Goal: Information Seeking & Learning: Learn about a topic

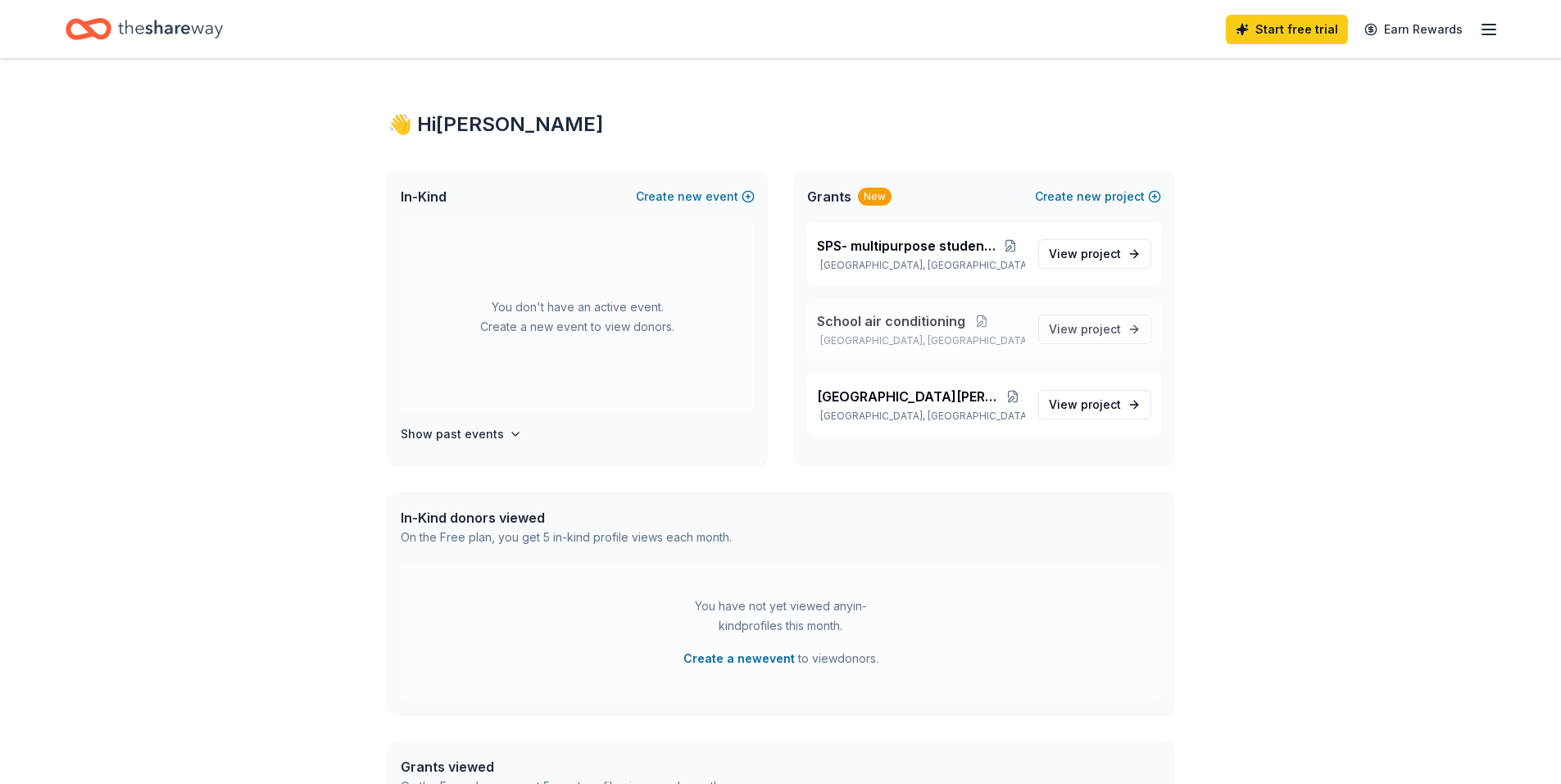
click at [914, 334] on p "Warwick, RI" at bounding box center [921, 340] width 208 height 13
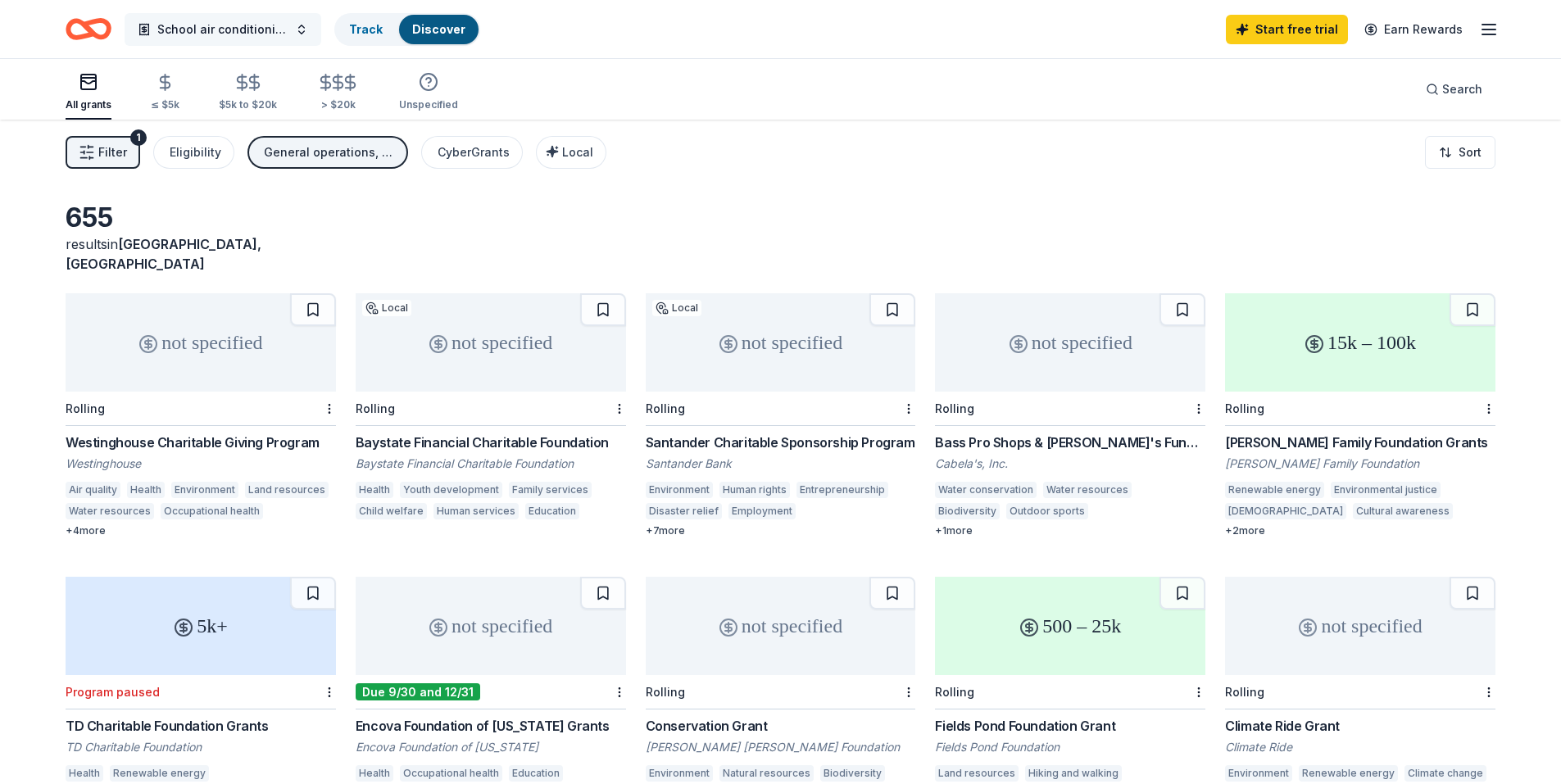
click at [288, 35] on button "School air conditioning" at bounding box center [223, 30] width 197 height 32
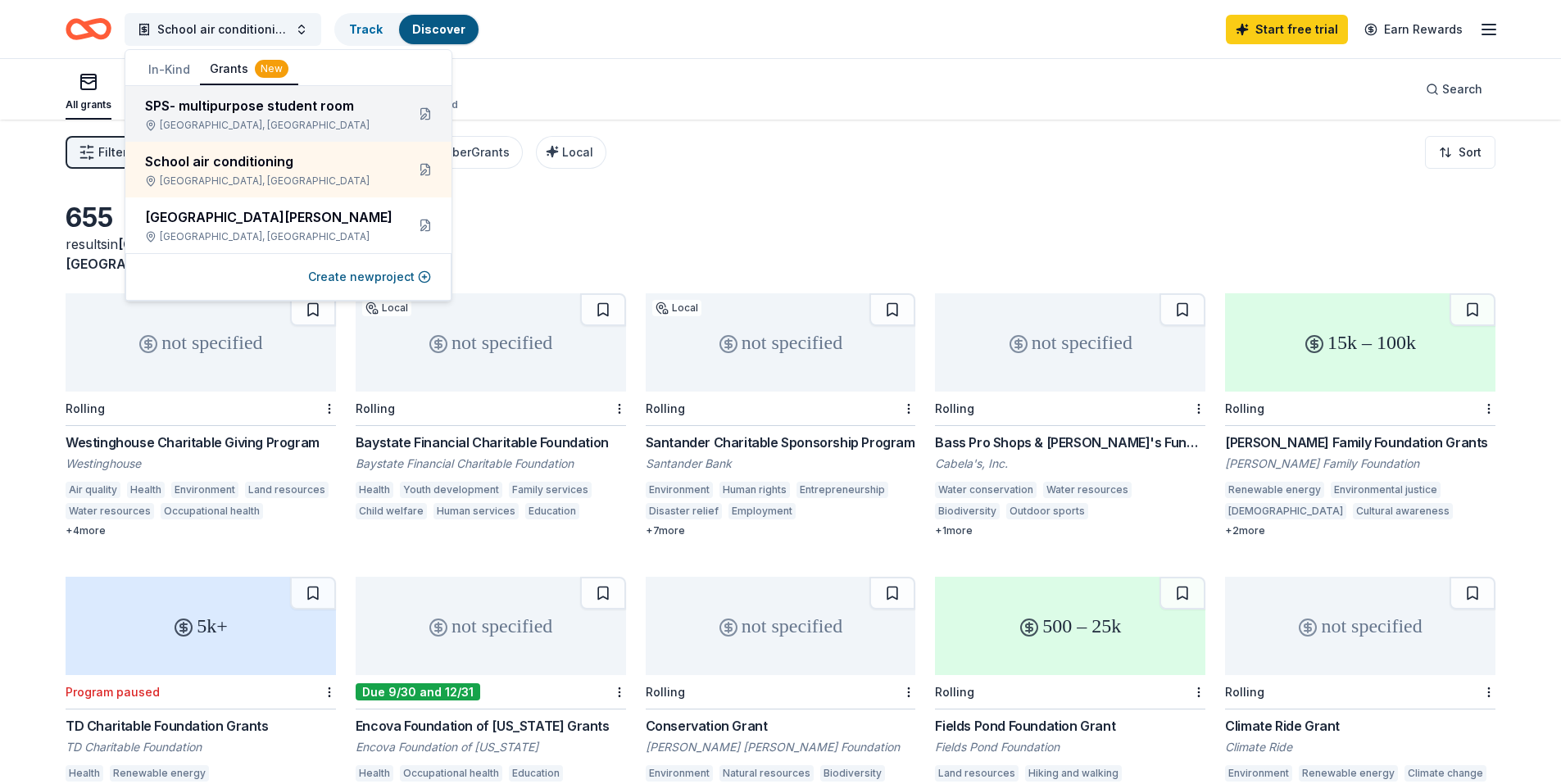
click at [244, 123] on div "Warwick, RI" at bounding box center [268, 125] width 247 height 13
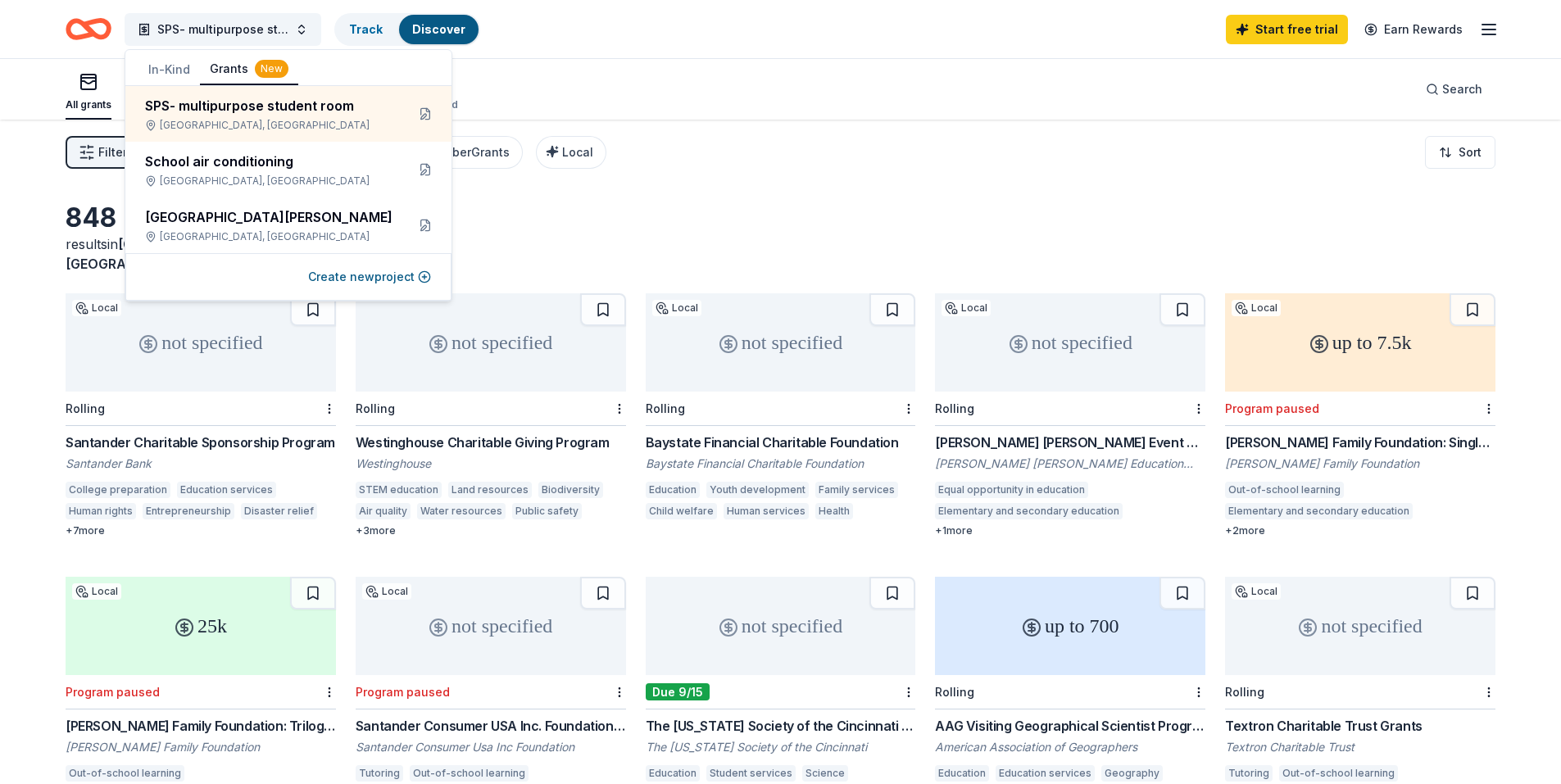
click at [762, 166] on div "Filter 1 Eligibility Projects & programming, Education CyberGrants Local Sort" at bounding box center [780, 152] width 1561 height 66
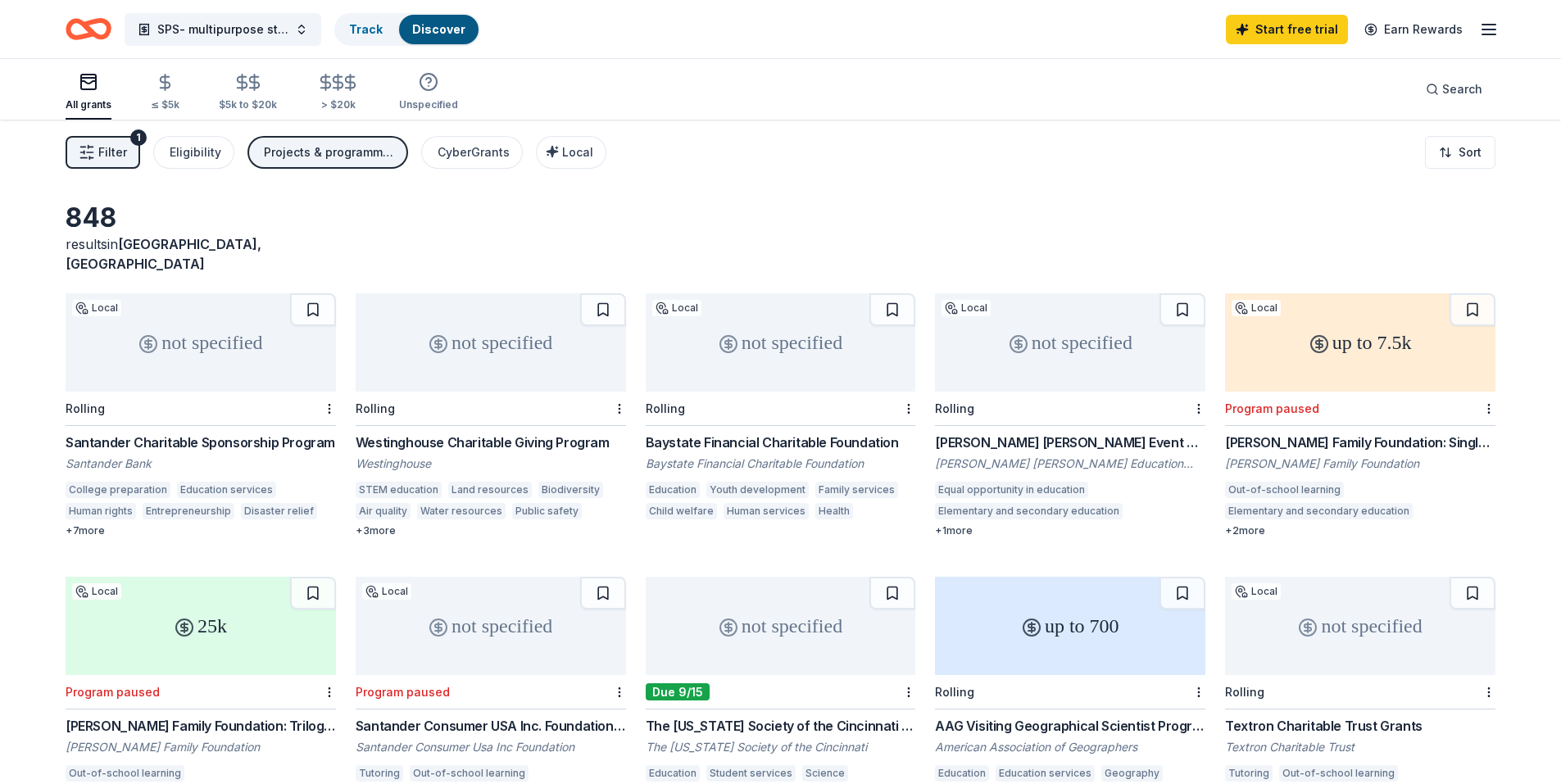
click at [107, 161] on span "Filter" at bounding box center [112, 153] width 29 height 20
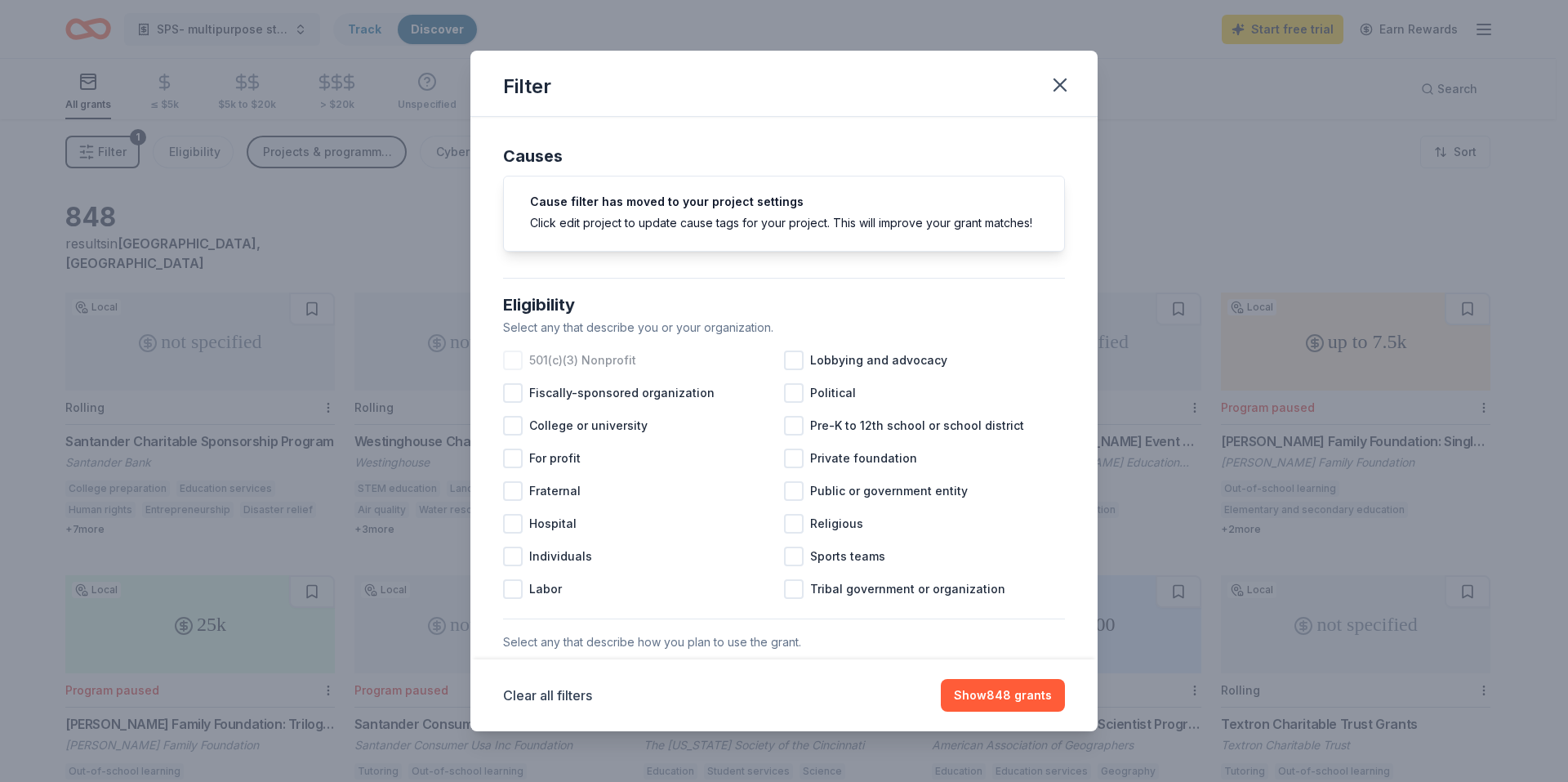
click at [517, 370] on div at bounding box center [513, 360] width 20 height 20
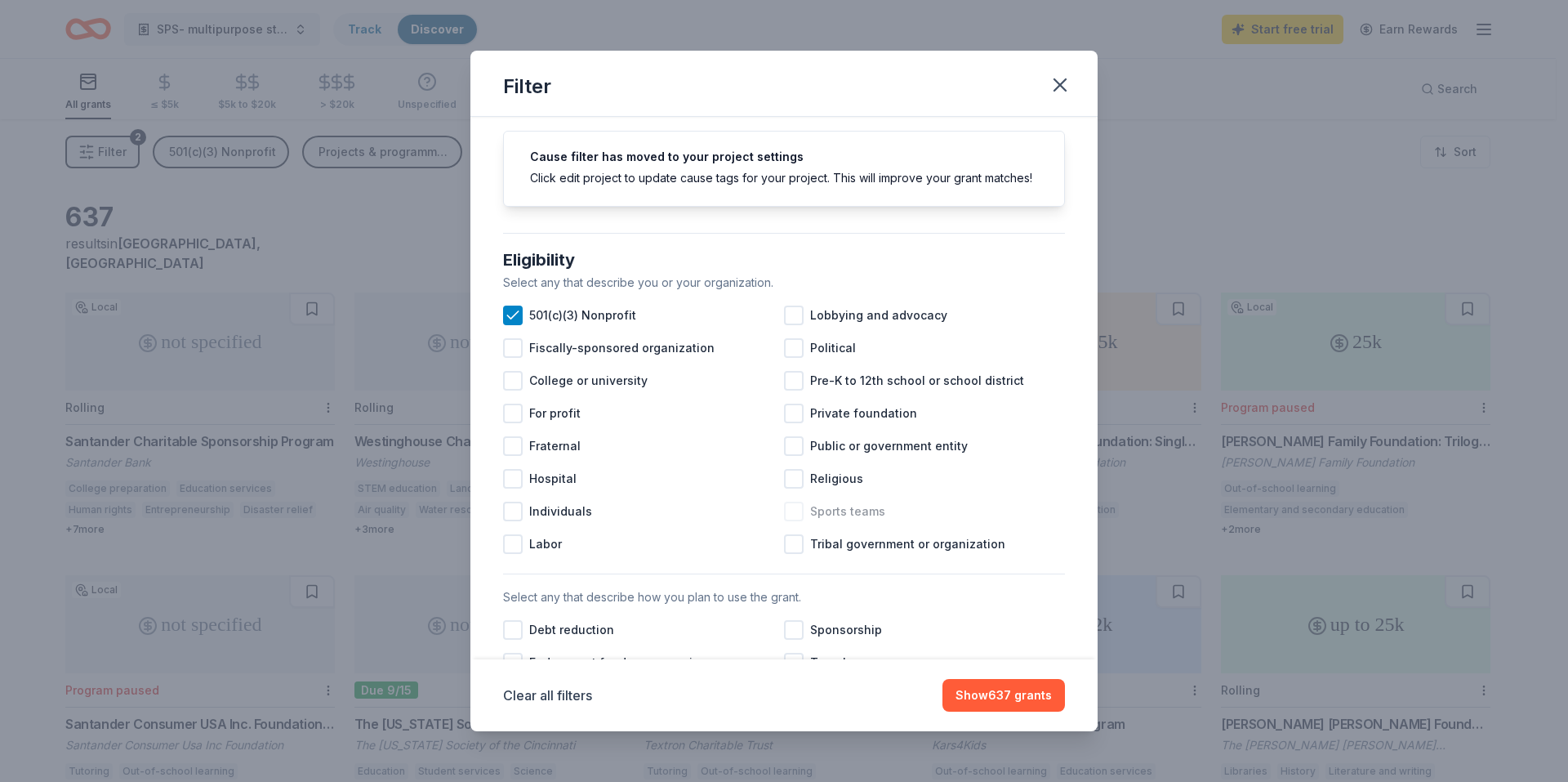
scroll to position [163, 0]
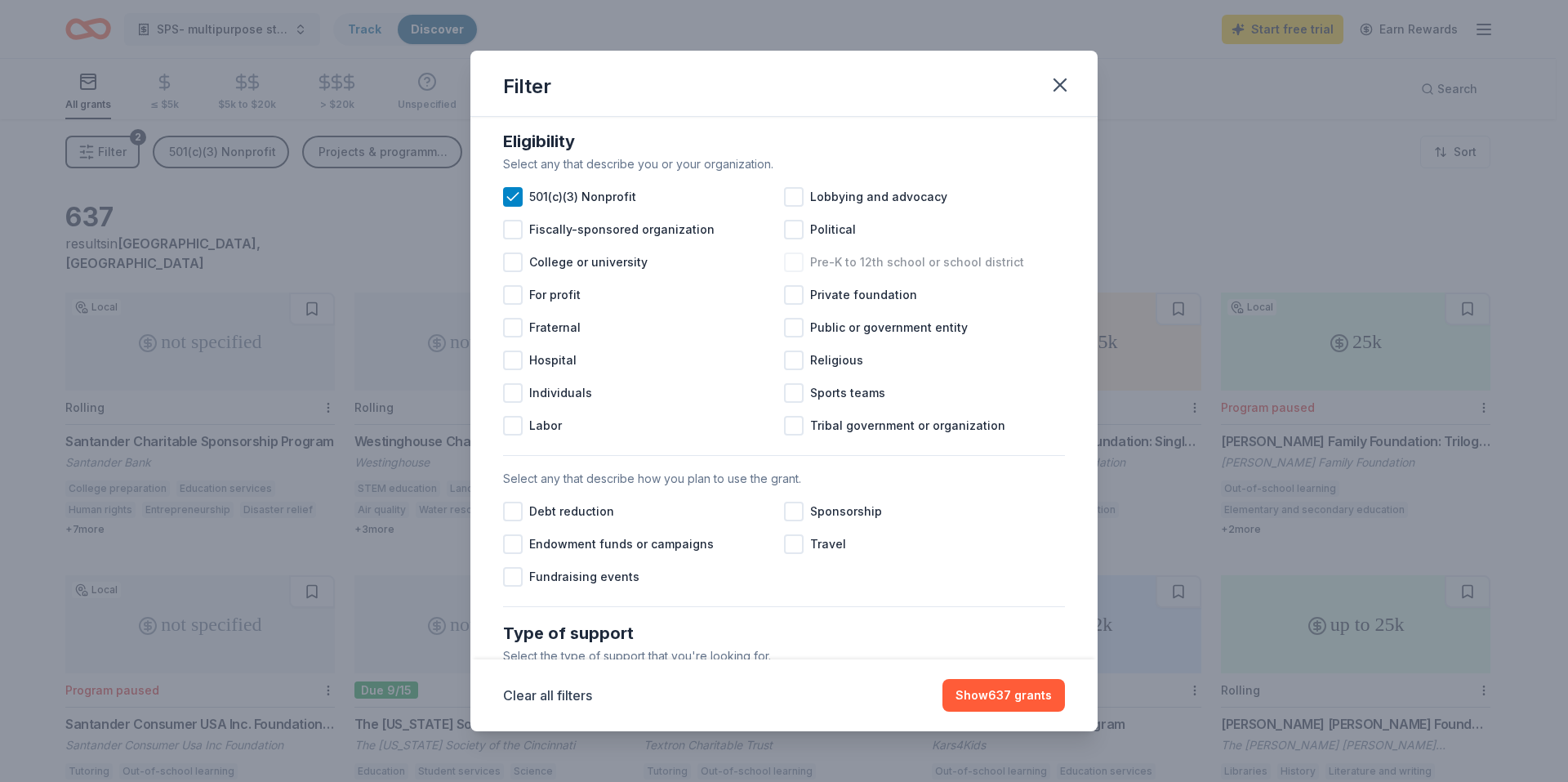
click at [844, 272] on span "Pre-K to 12th school or school district" at bounding box center [917, 262] width 214 height 20
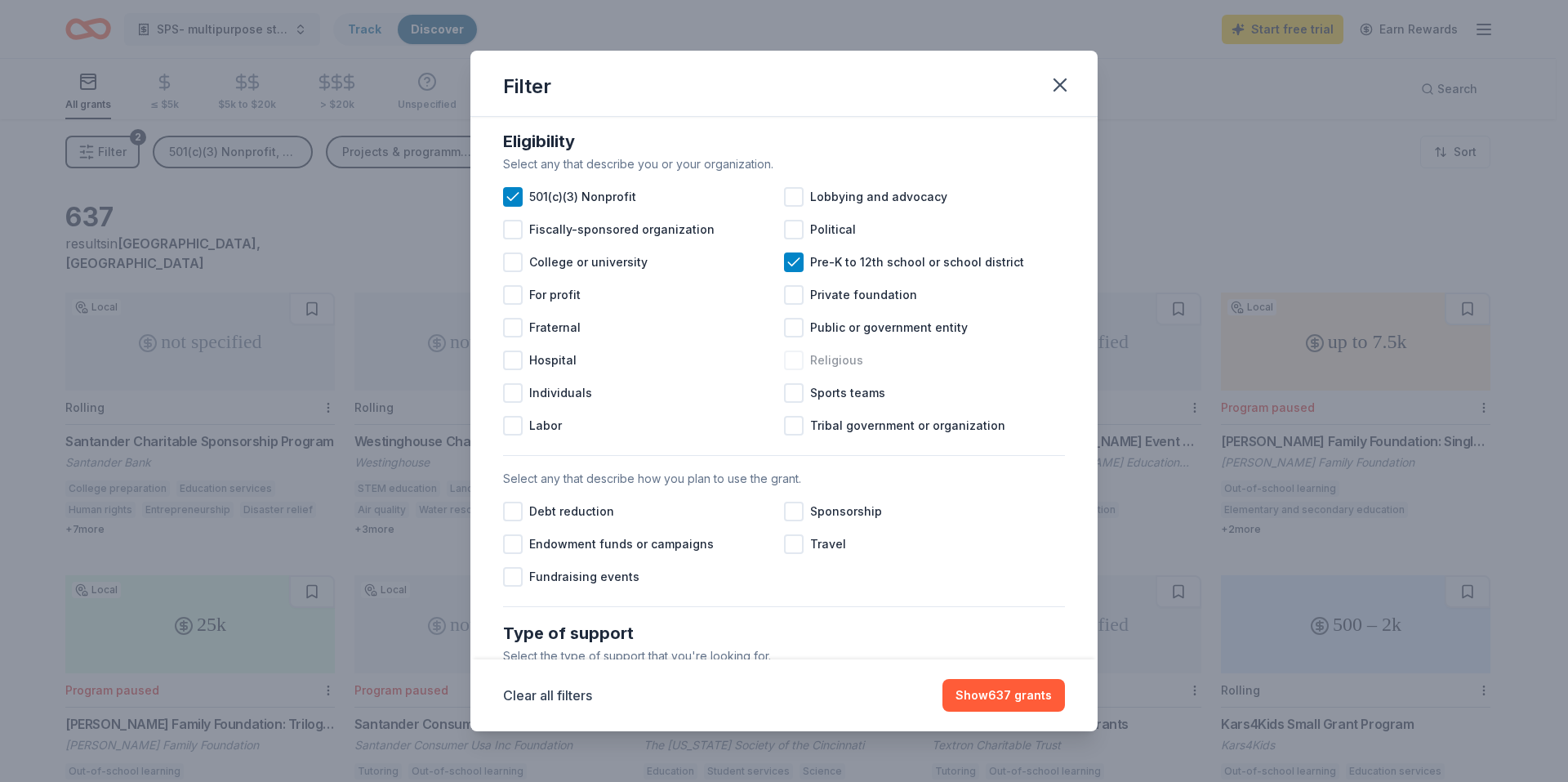
click at [838, 370] on span "Religious" at bounding box center [836, 360] width 53 height 20
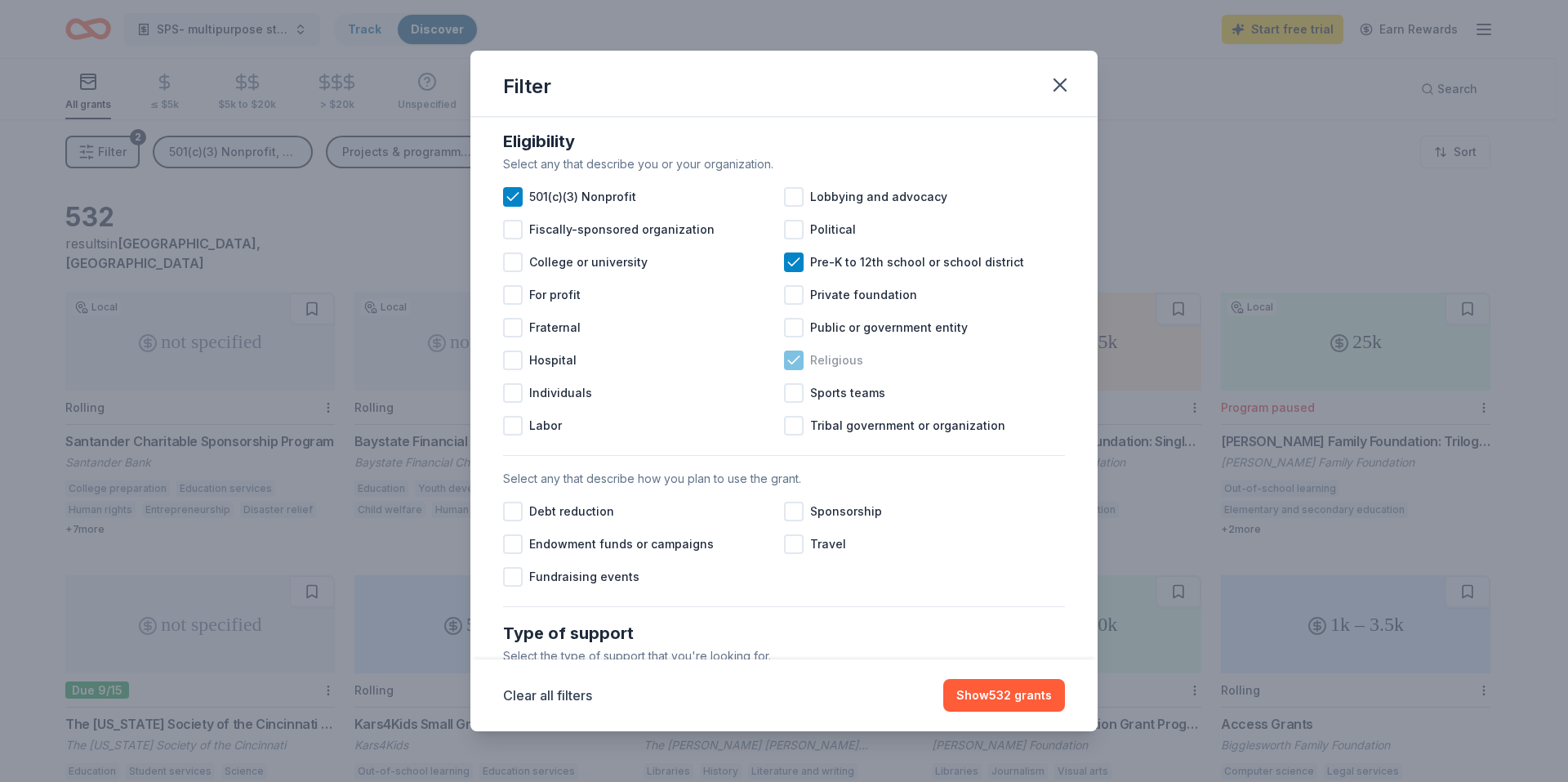
click at [811, 370] on span "Religious" at bounding box center [836, 360] width 53 height 20
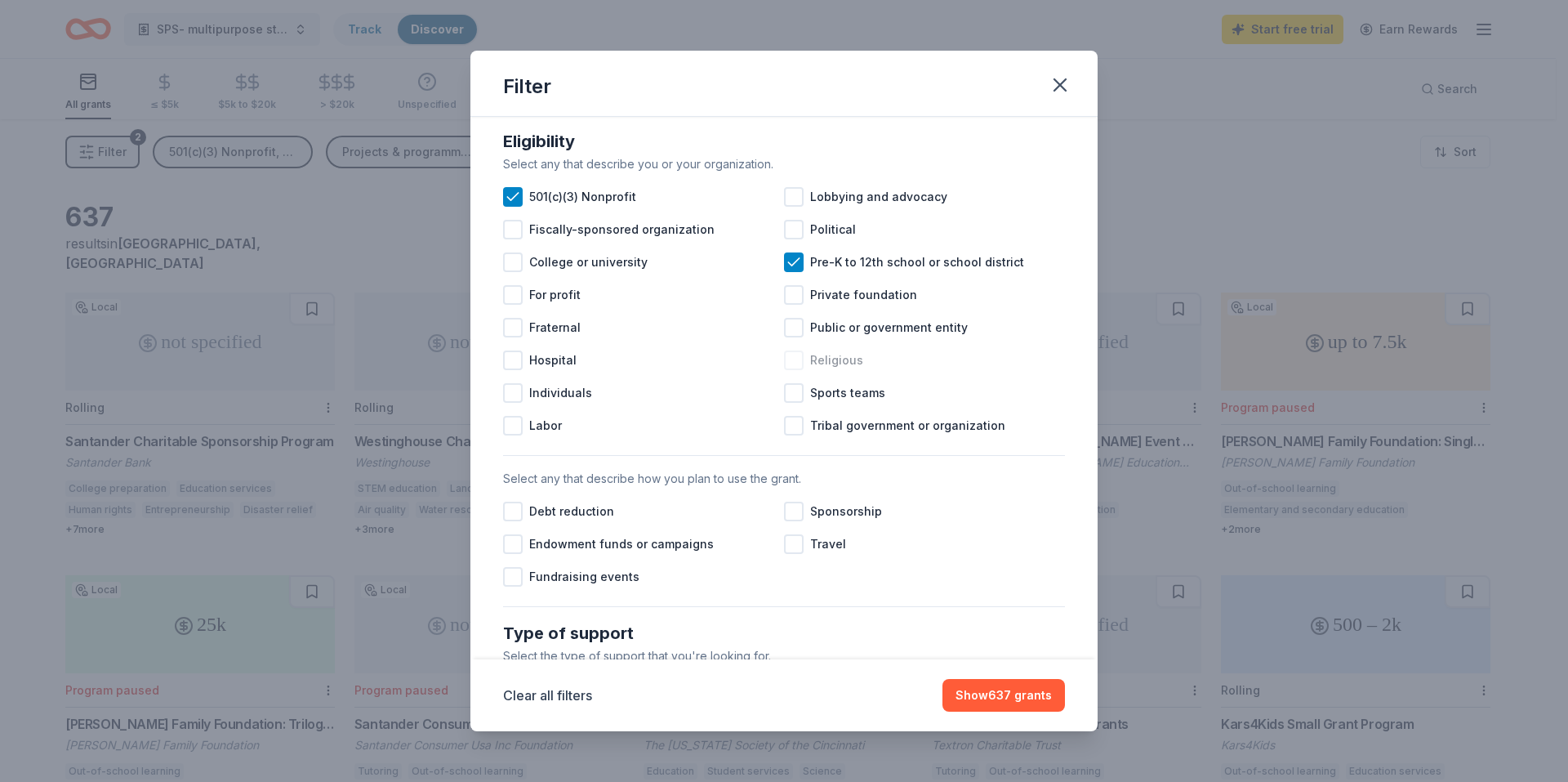
click at [811, 370] on span "Religious" at bounding box center [836, 360] width 53 height 20
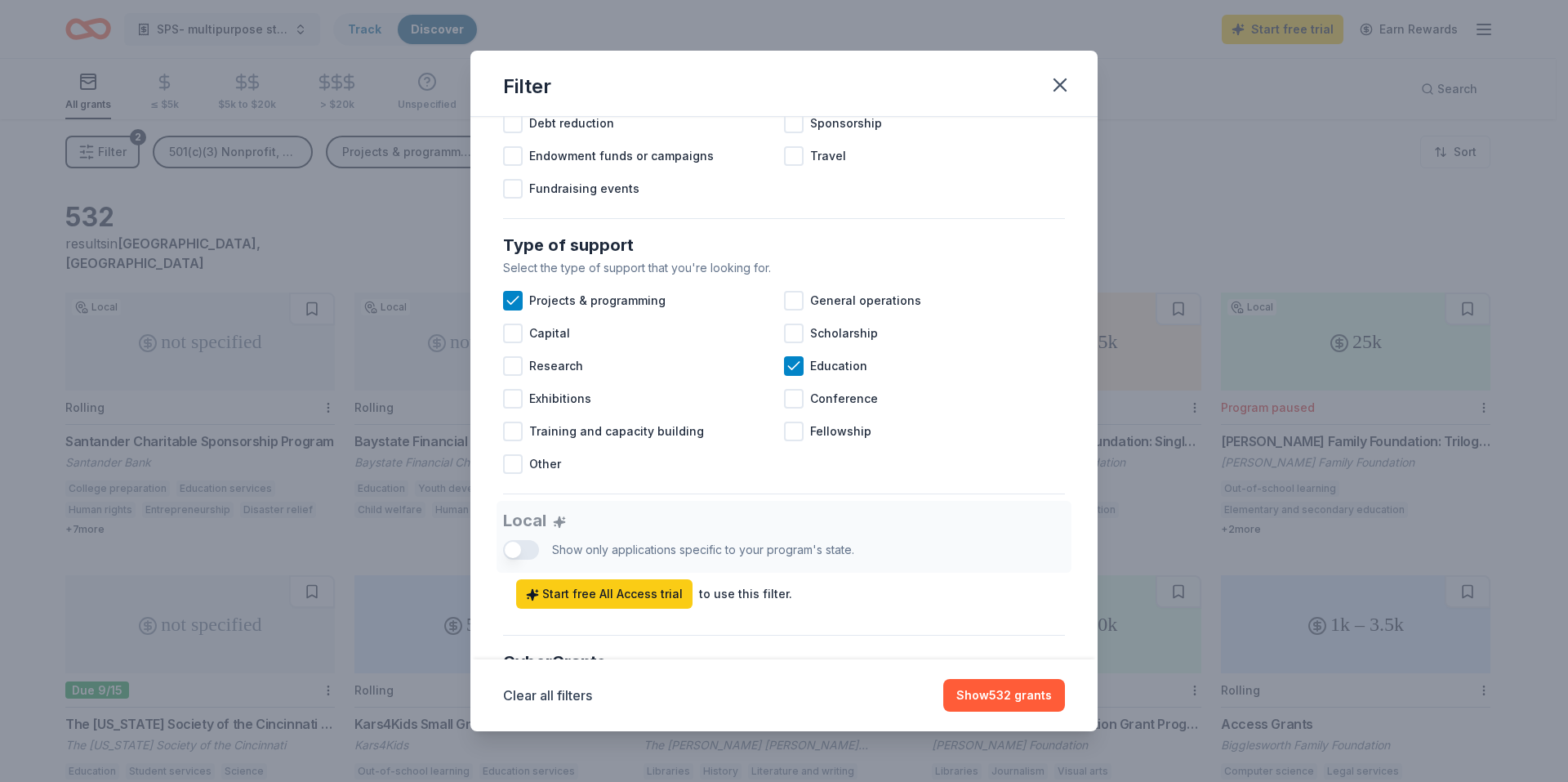
scroll to position [571, 0]
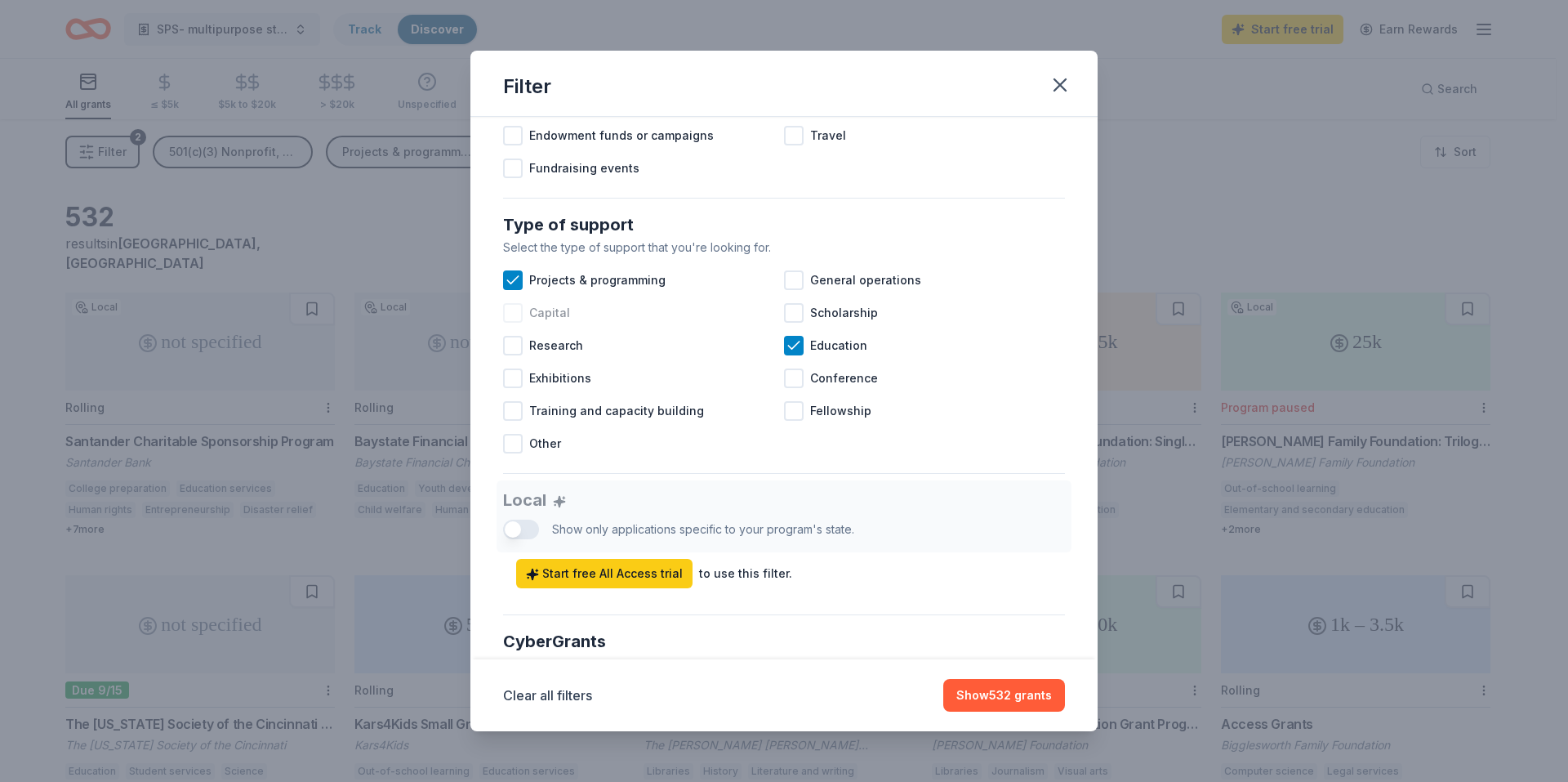
click at [554, 322] on span "Capital" at bounding box center [550, 313] width 41 height 20
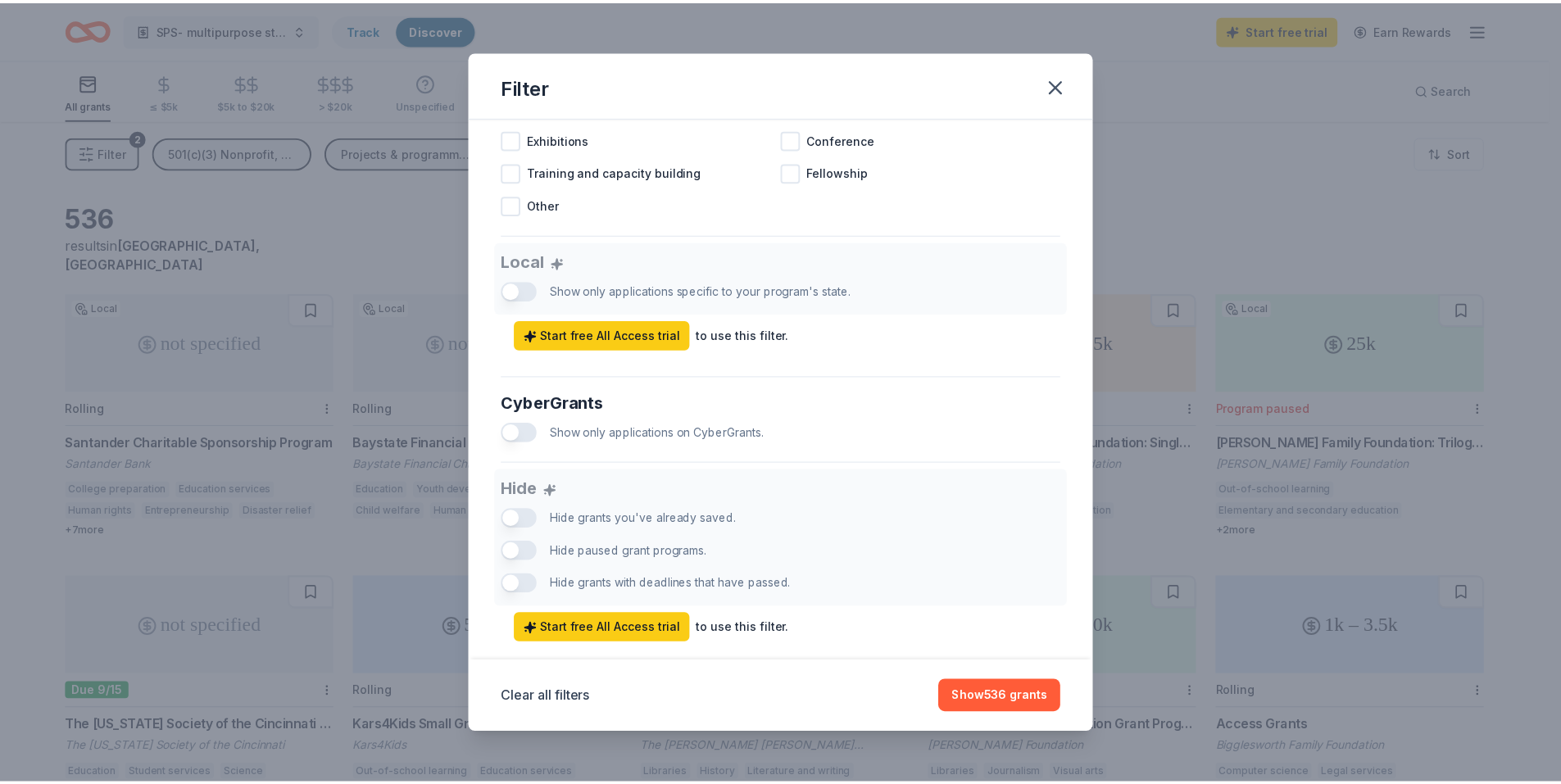
scroll to position [819, 0]
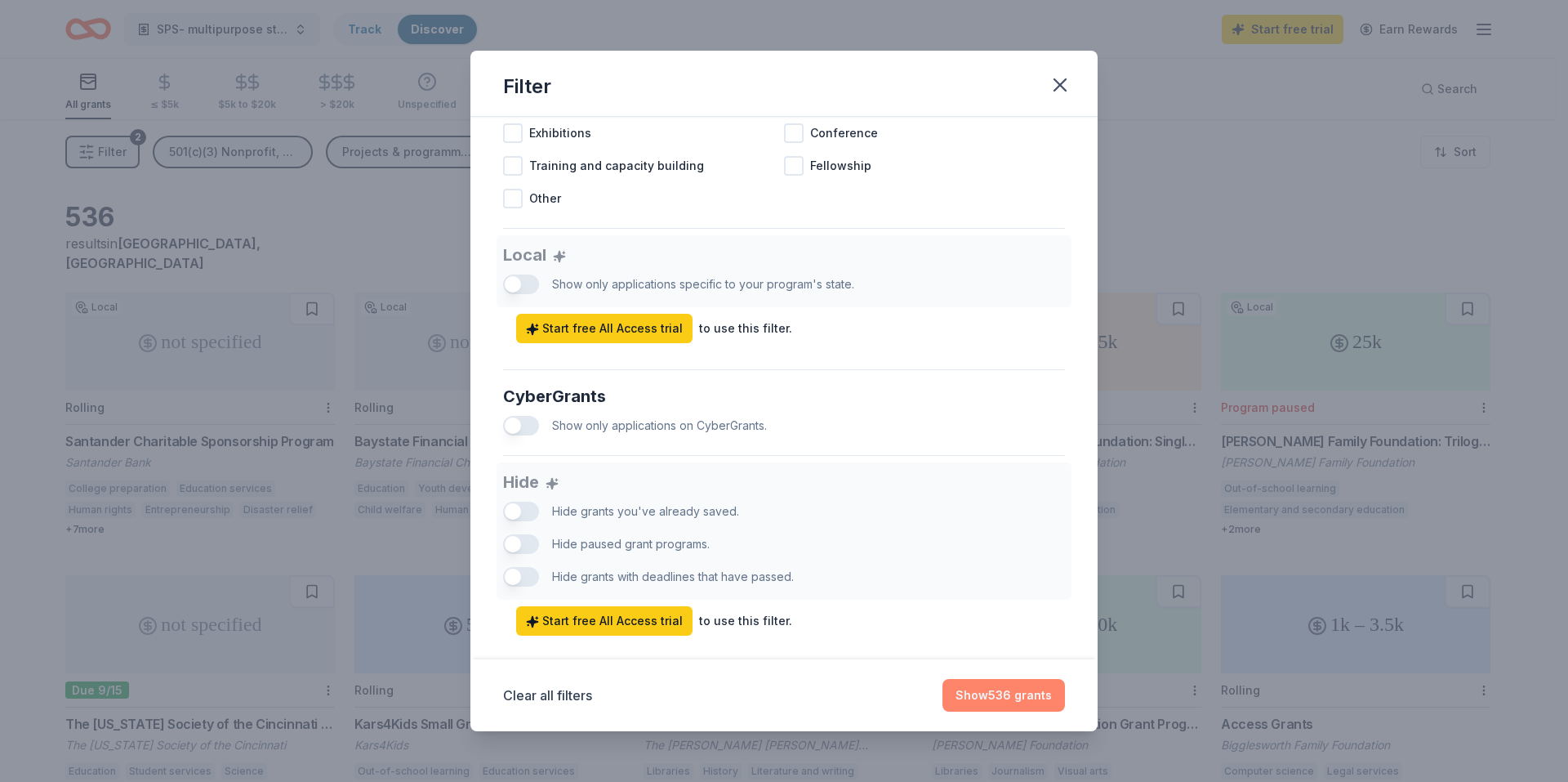
click at [990, 692] on button "Show 536 grants" at bounding box center [1004, 695] width 123 height 32
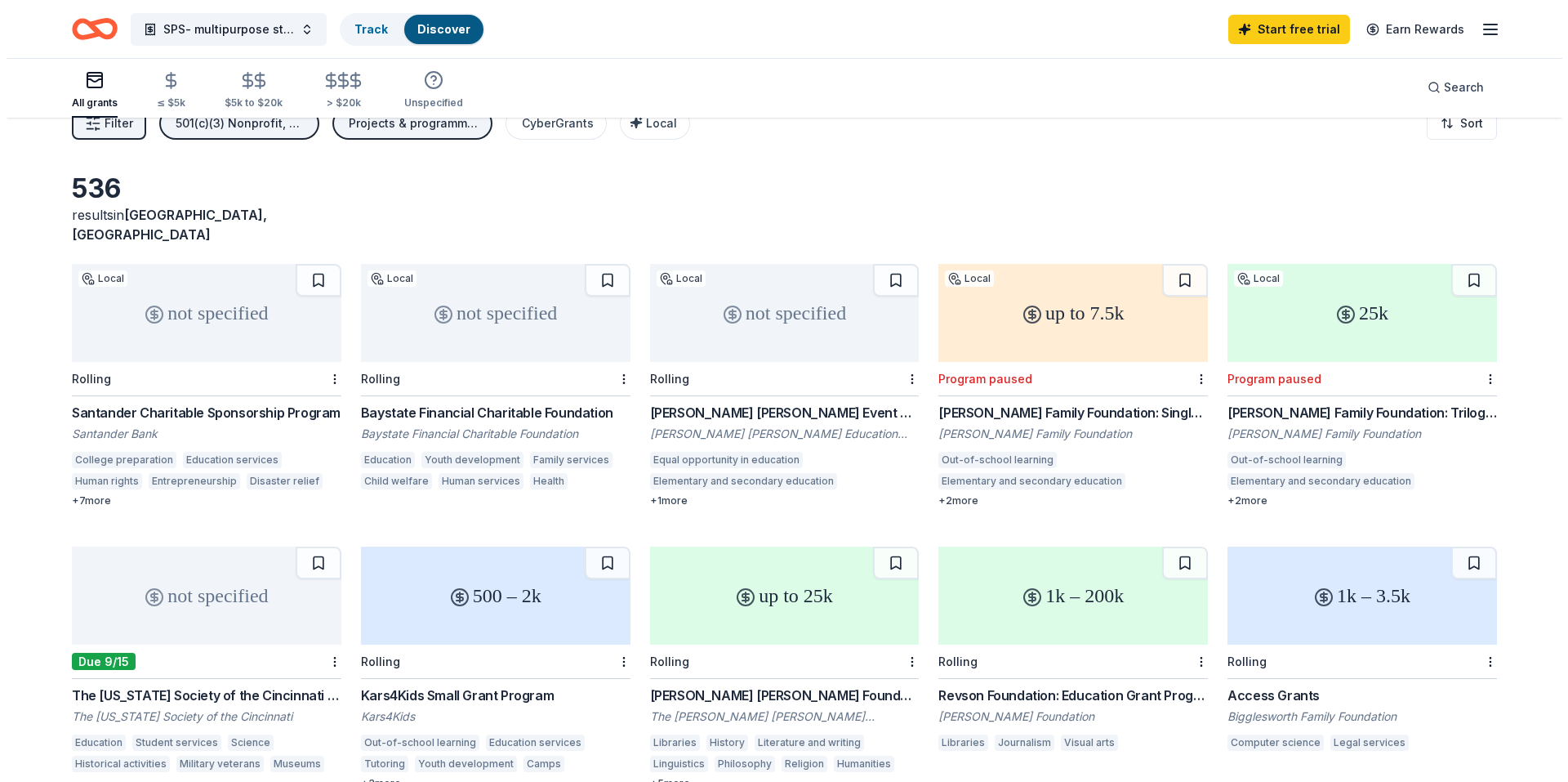
scroll to position [0, 0]
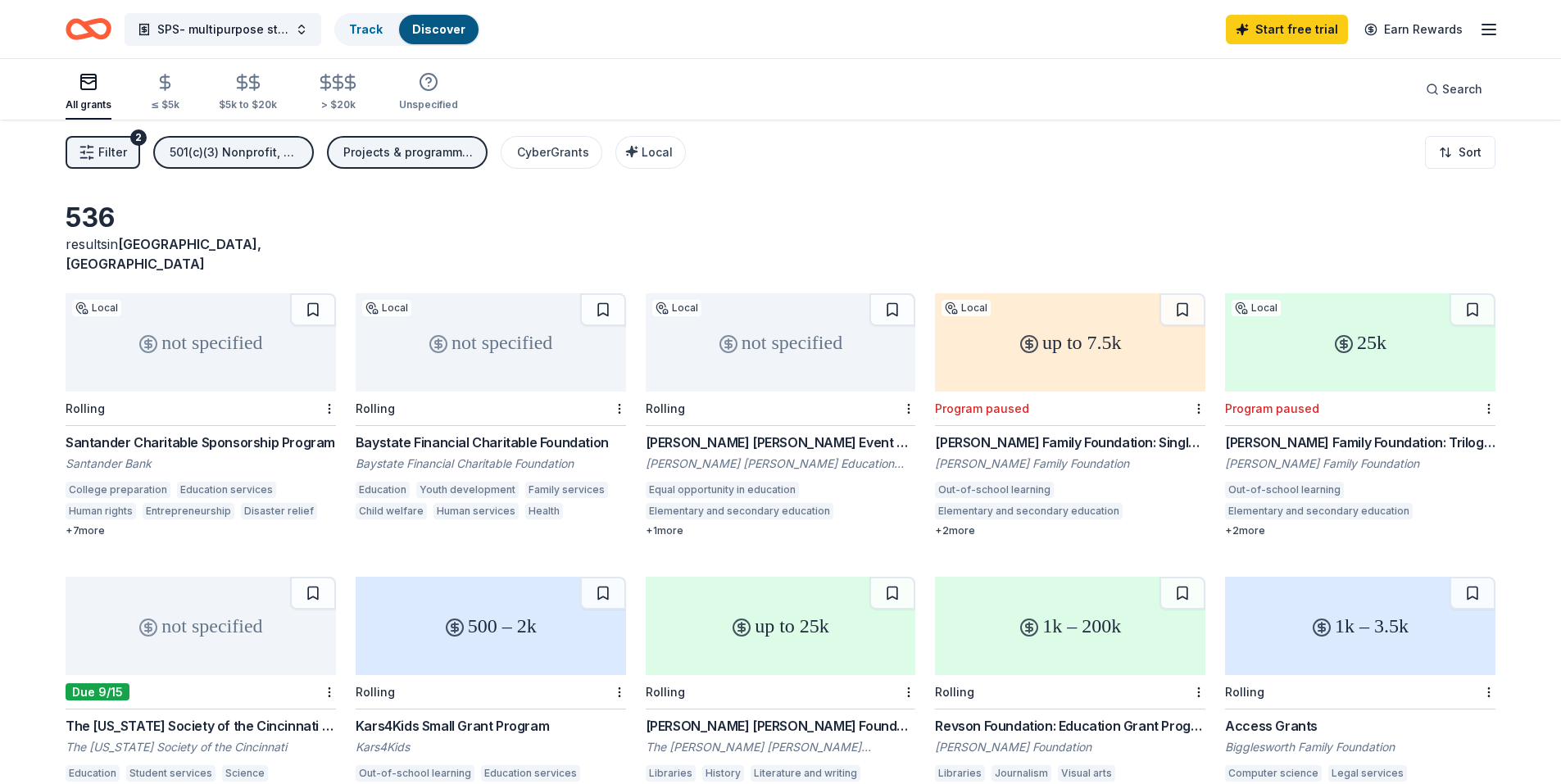
click at [243, 355] on div "not specified" at bounding box center [200, 342] width 270 height 98
click at [249, 29] on span "SPS- multipurpose student room" at bounding box center [223, 30] width 131 height 20
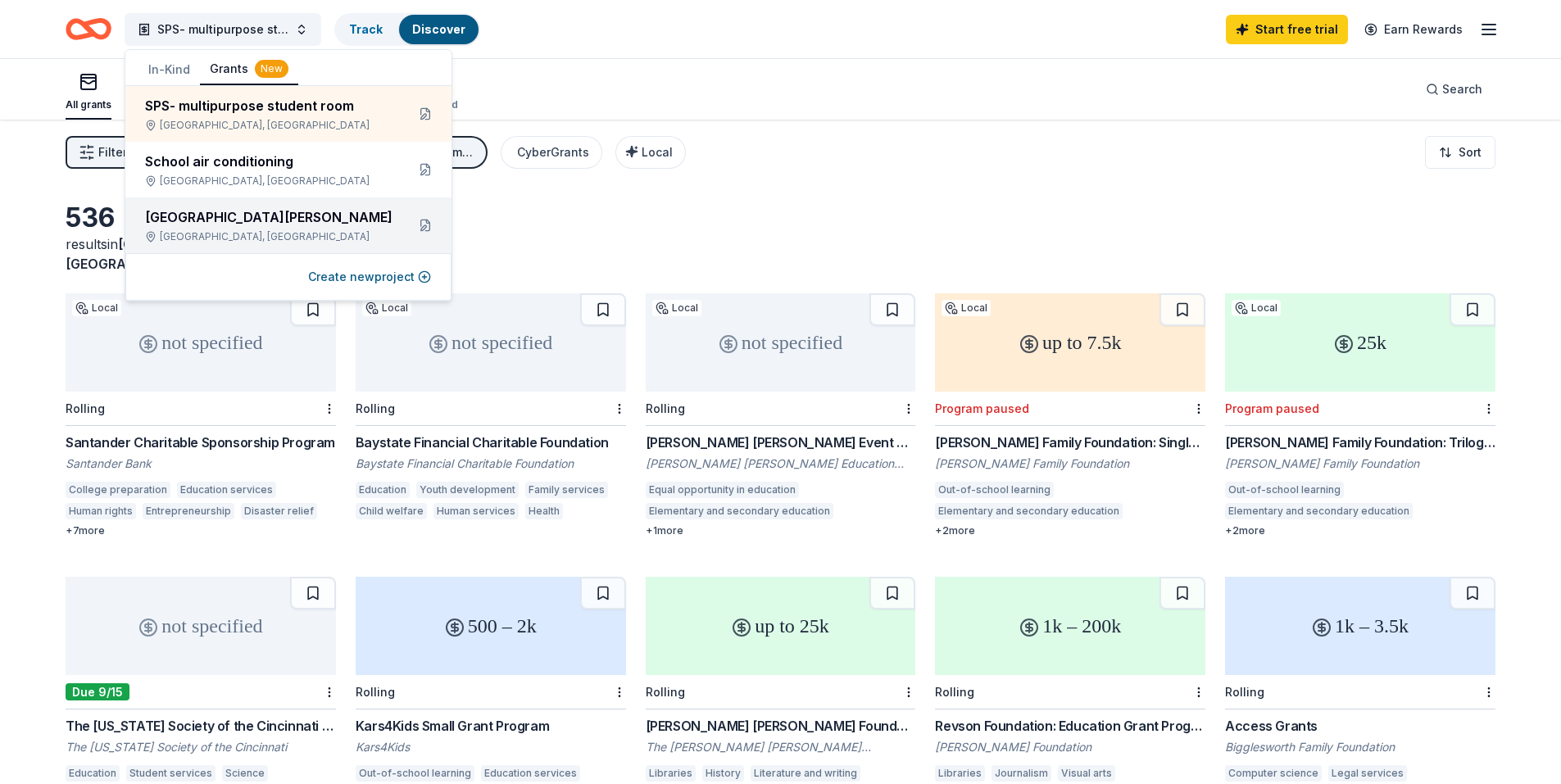
click at [210, 220] on div "[GEOGRAPHIC_DATA][PERSON_NAME]" at bounding box center [268, 217] width 247 height 20
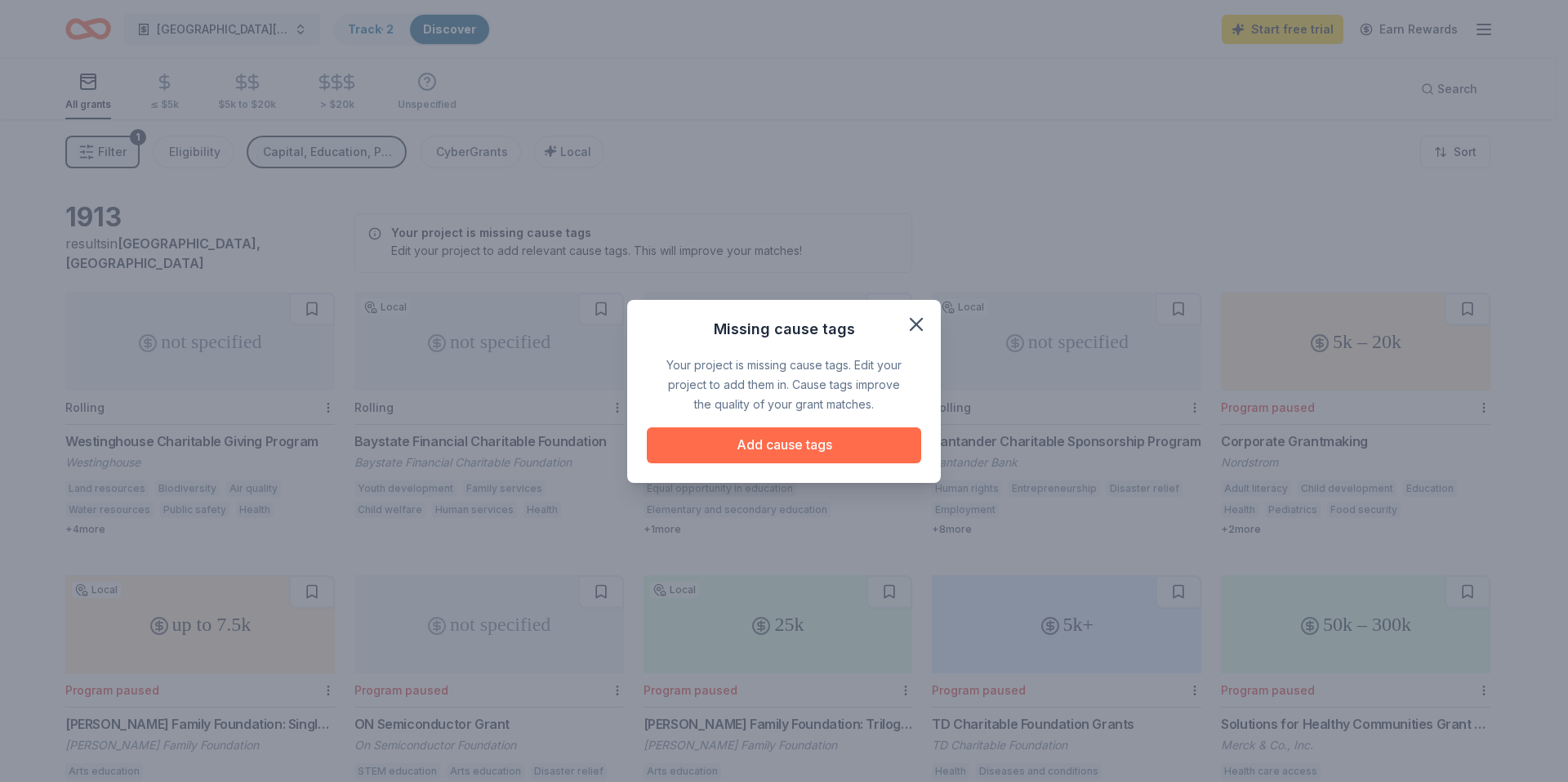
click at [810, 452] on button "Add cause tags" at bounding box center [784, 445] width 274 height 36
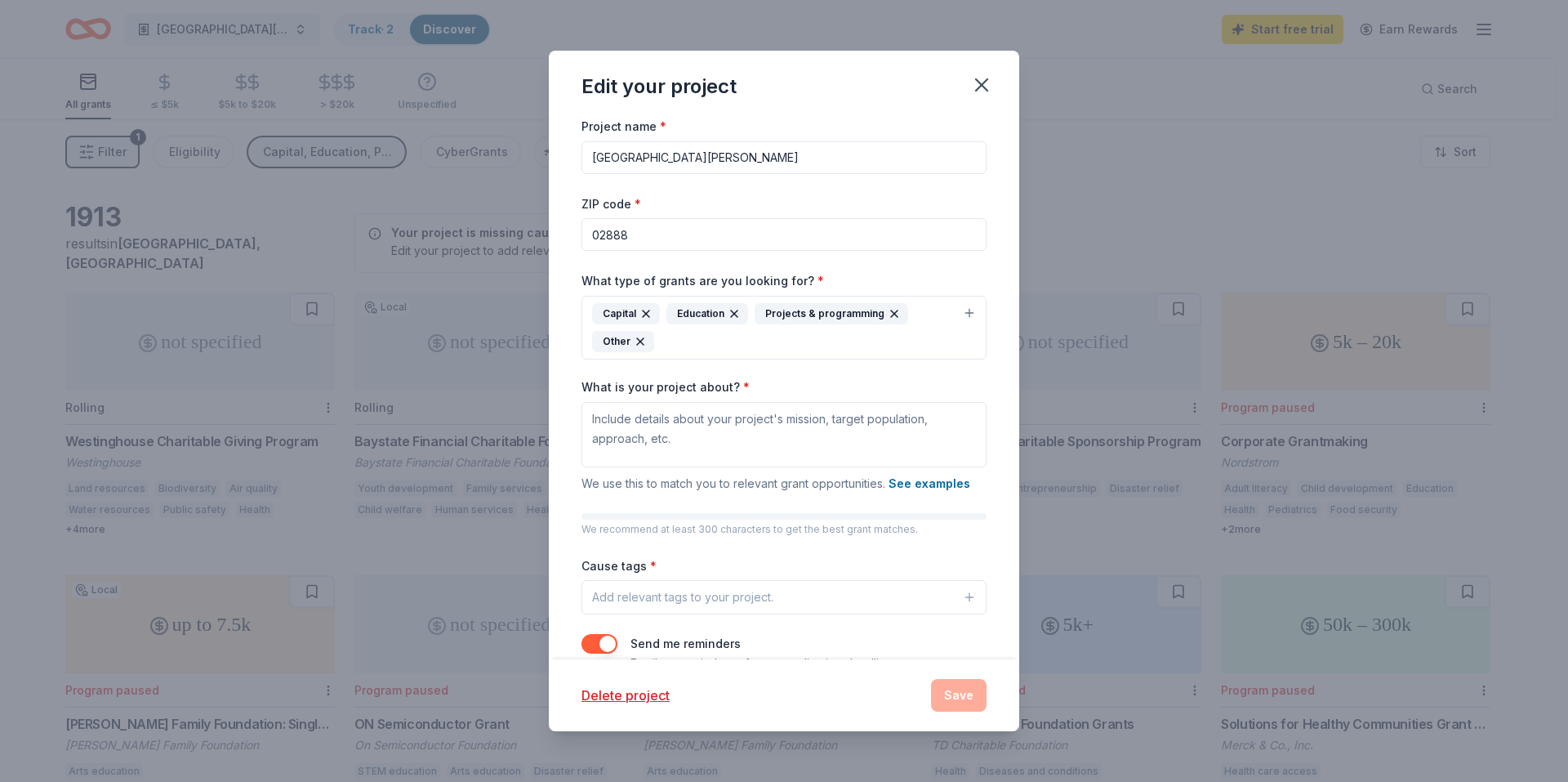
click at [683, 349] on div "Capital Education Projects & programming Other" at bounding box center [774, 327] width 364 height 49
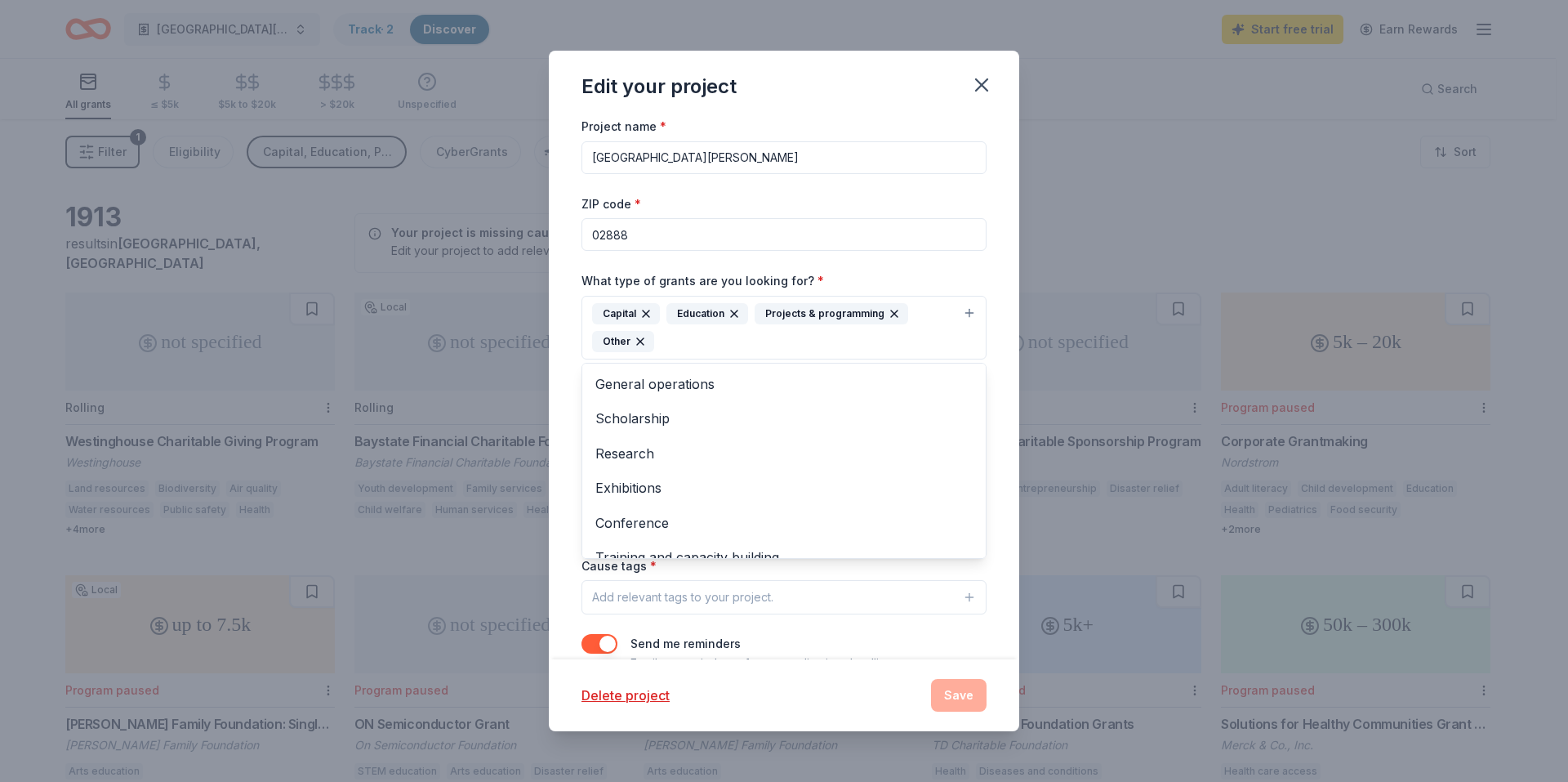
click at [683, 349] on div "Capital Education Projects & programming Other" at bounding box center [774, 327] width 364 height 49
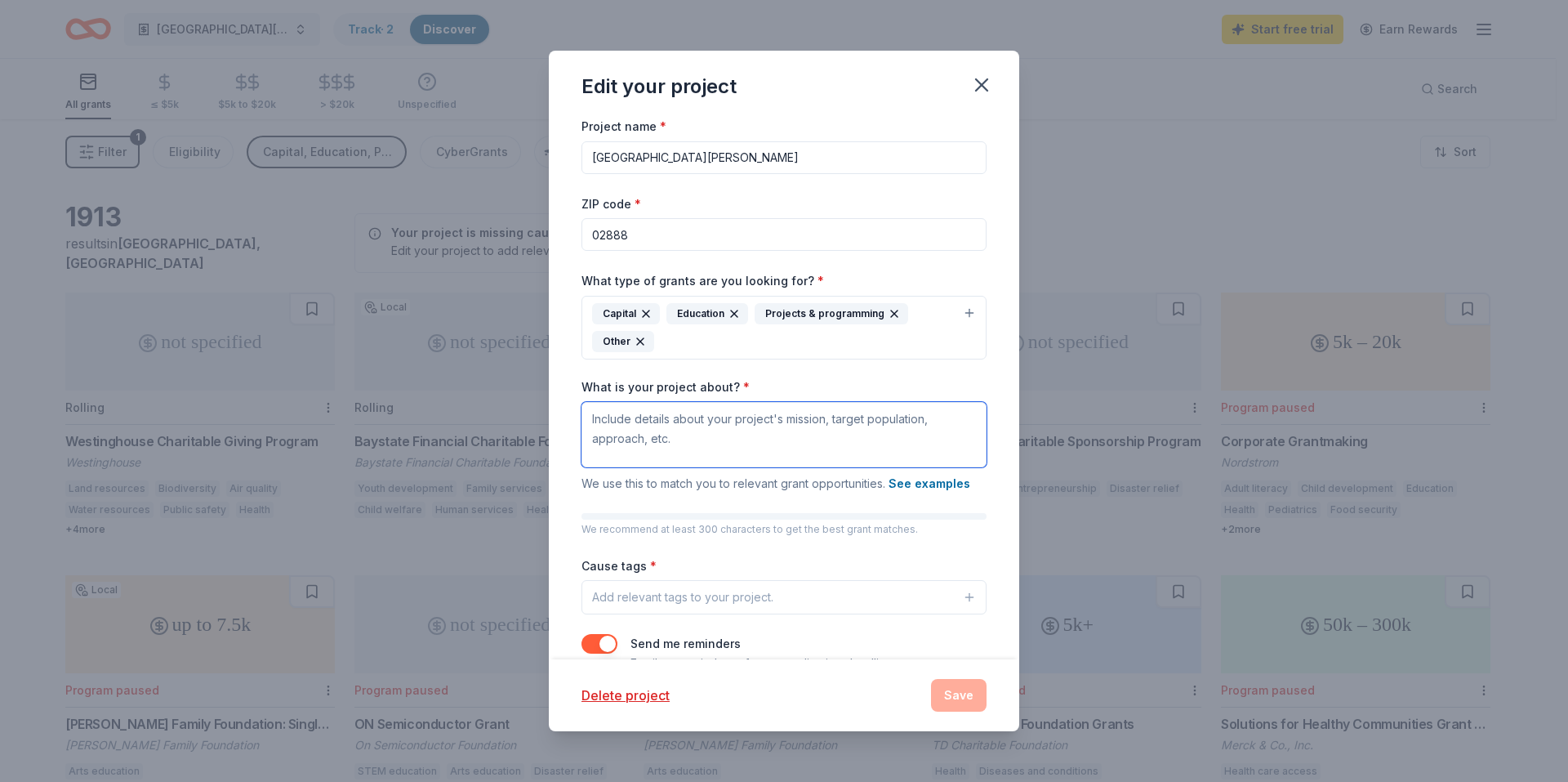
click at [672, 434] on textarea "What is your project about? *" at bounding box center [784, 434] width 405 height 65
type textarea "Playground, multi-sport court"
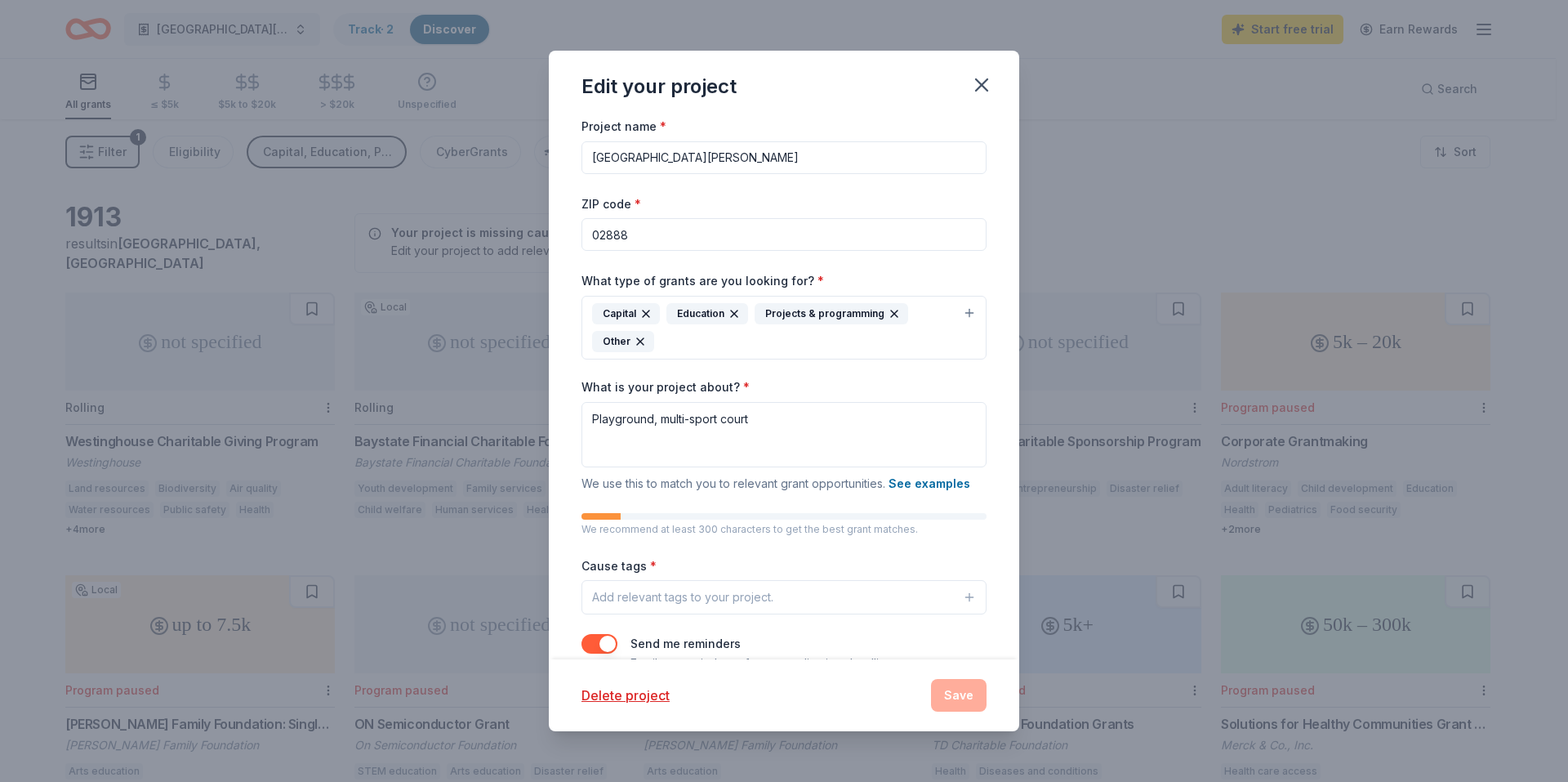
click at [702, 605] on div "Add relevant tags to your project." at bounding box center [682, 597] width 181 height 20
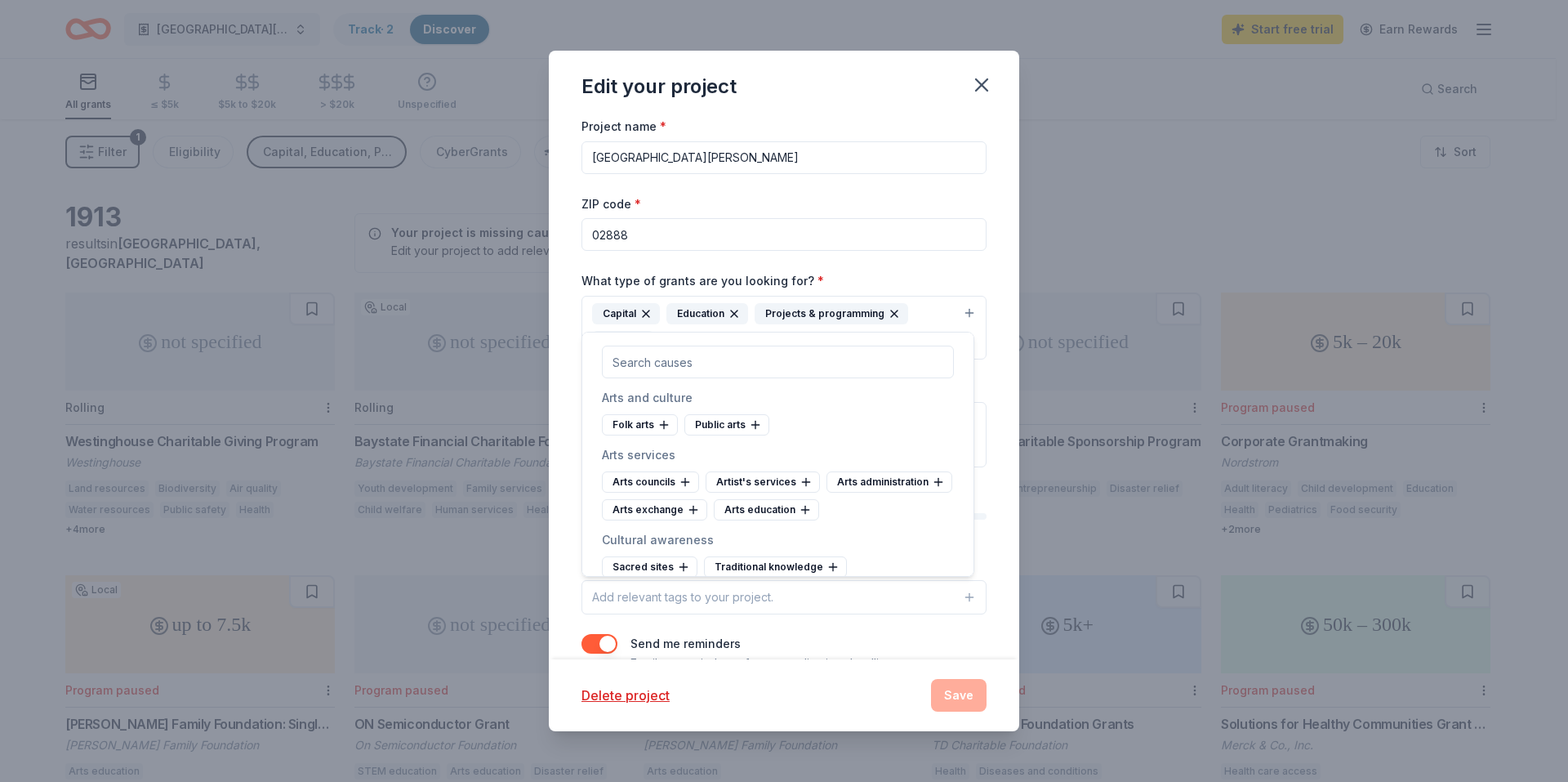
click at [702, 605] on div "Add relevant tags to your project." at bounding box center [682, 597] width 181 height 20
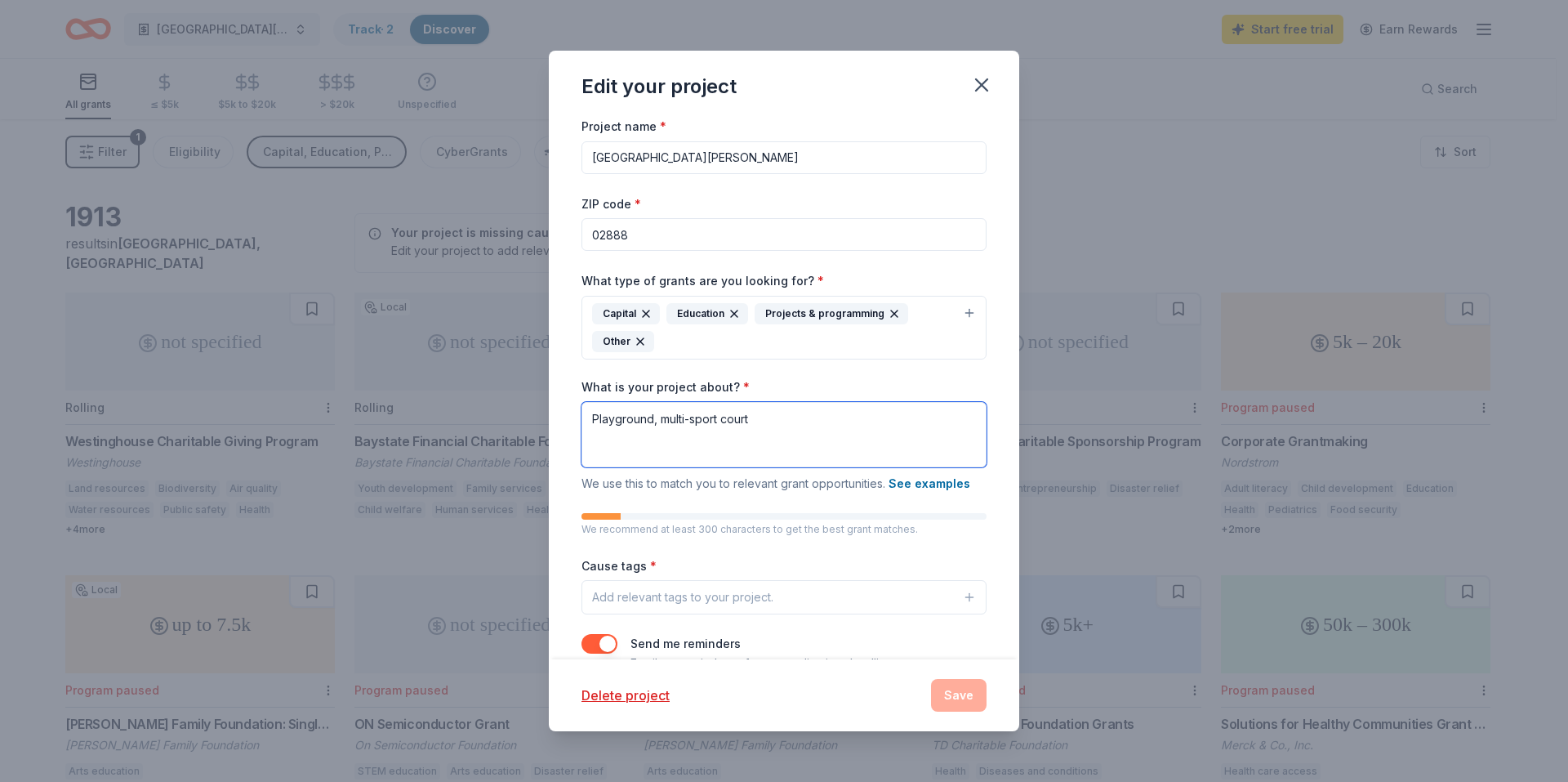
drag, startPoint x: 801, startPoint y: 428, endPoint x: 456, endPoint y: 423, distance: 345.0
click at [456, 423] on div "Edit your project Project name * St. Peter School Playground ZIP code * 02888 W…" at bounding box center [784, 391] width 1568 height 782
click at [652, 596] on div "Add relevant tags to your project." at bounding box center [682, 597] width 181 height 20
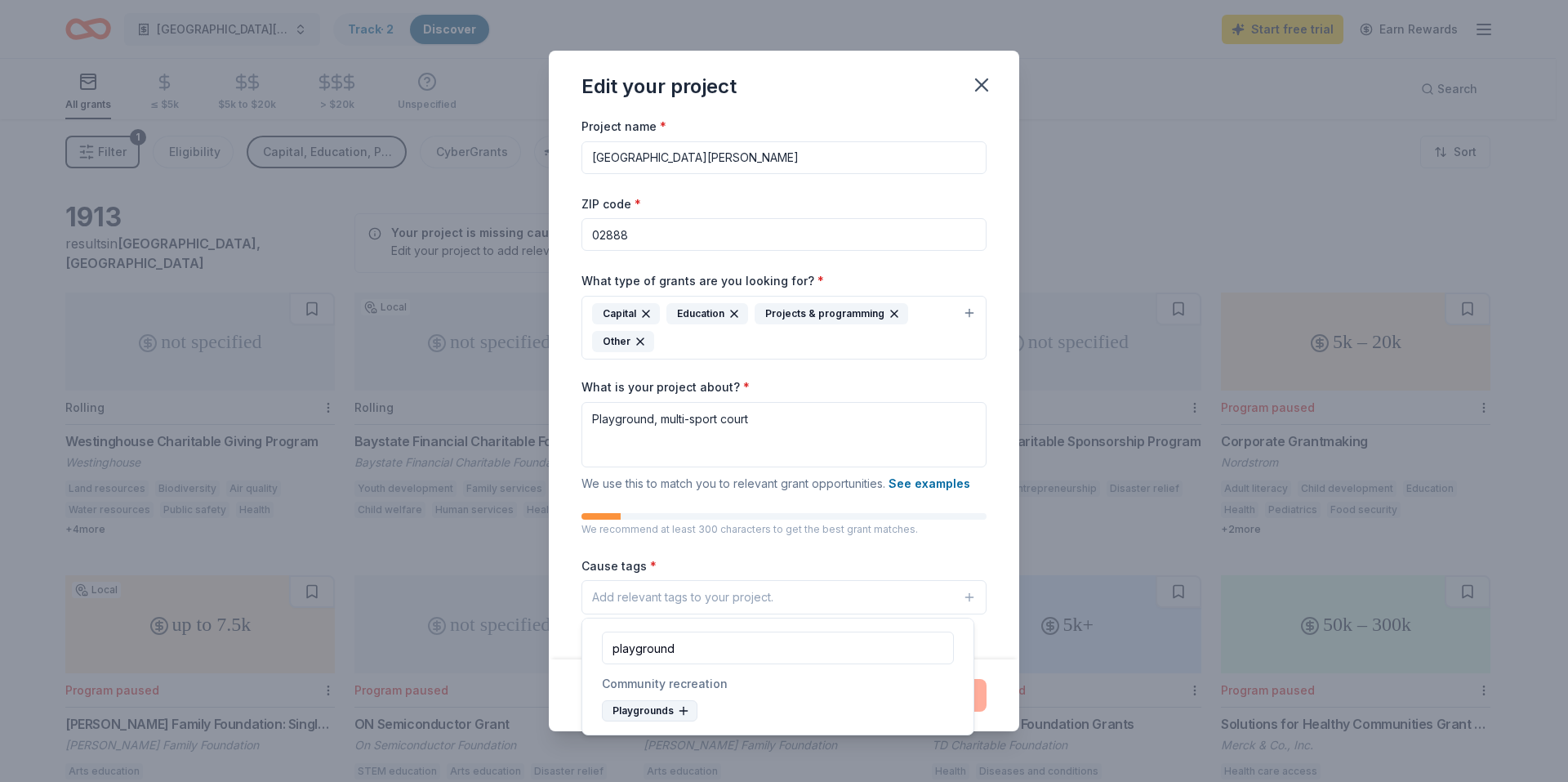
type input "playground"
click at [679, 709] on icon at bounding box center [683, 710] width 13 height 13
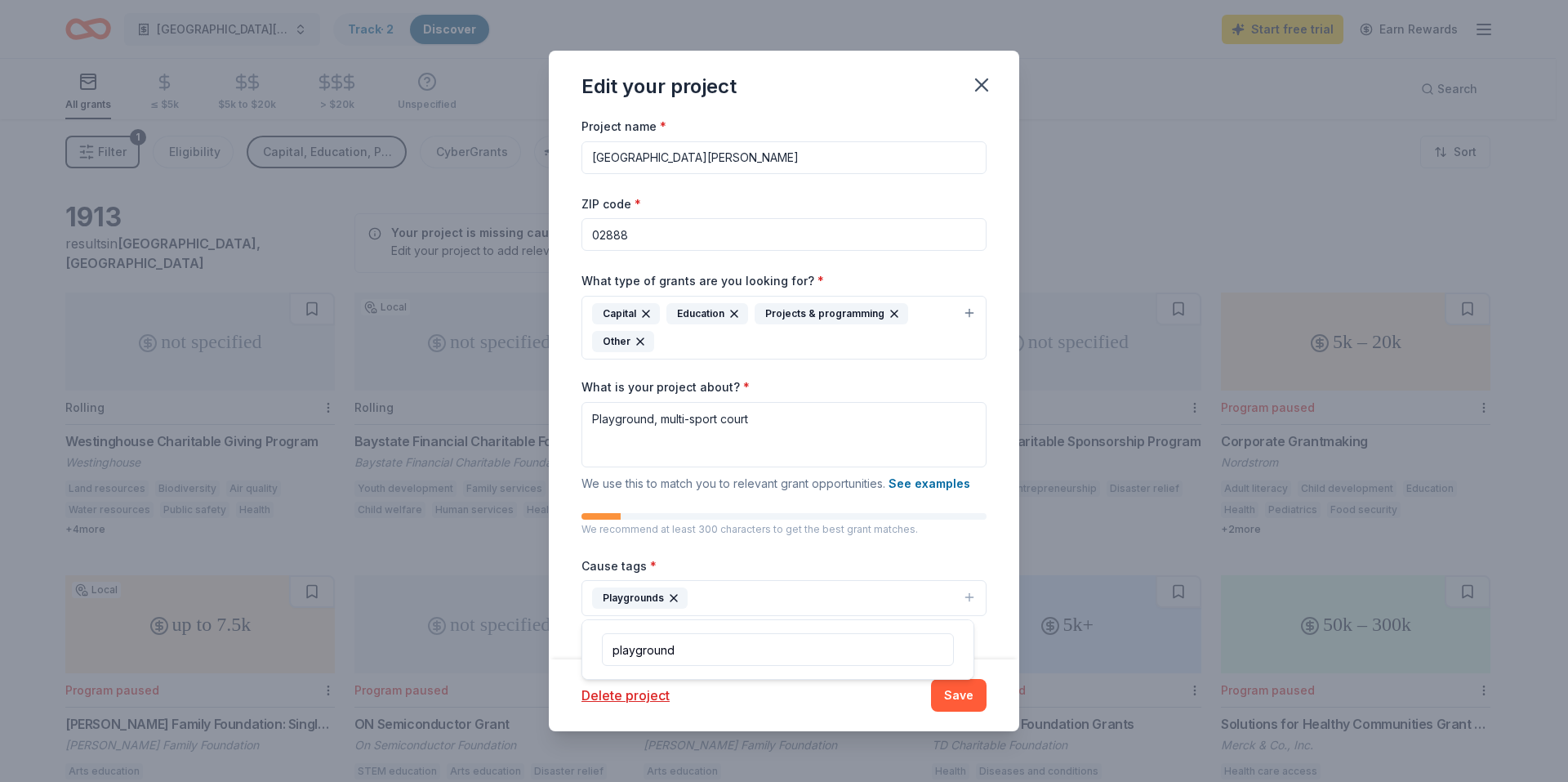
click at [702, 600] on button "Playgrounds" at bounding box center [784, 598] width 405 height 36
drag, startPoint x: 715, startPoint y: 648, endPoint x: 594, endPoint y: 644, distance: 121.1
click at [594, 644] on div "multisport court" at bounding box center [777, 649] width 391 height 59
type input "sport field"
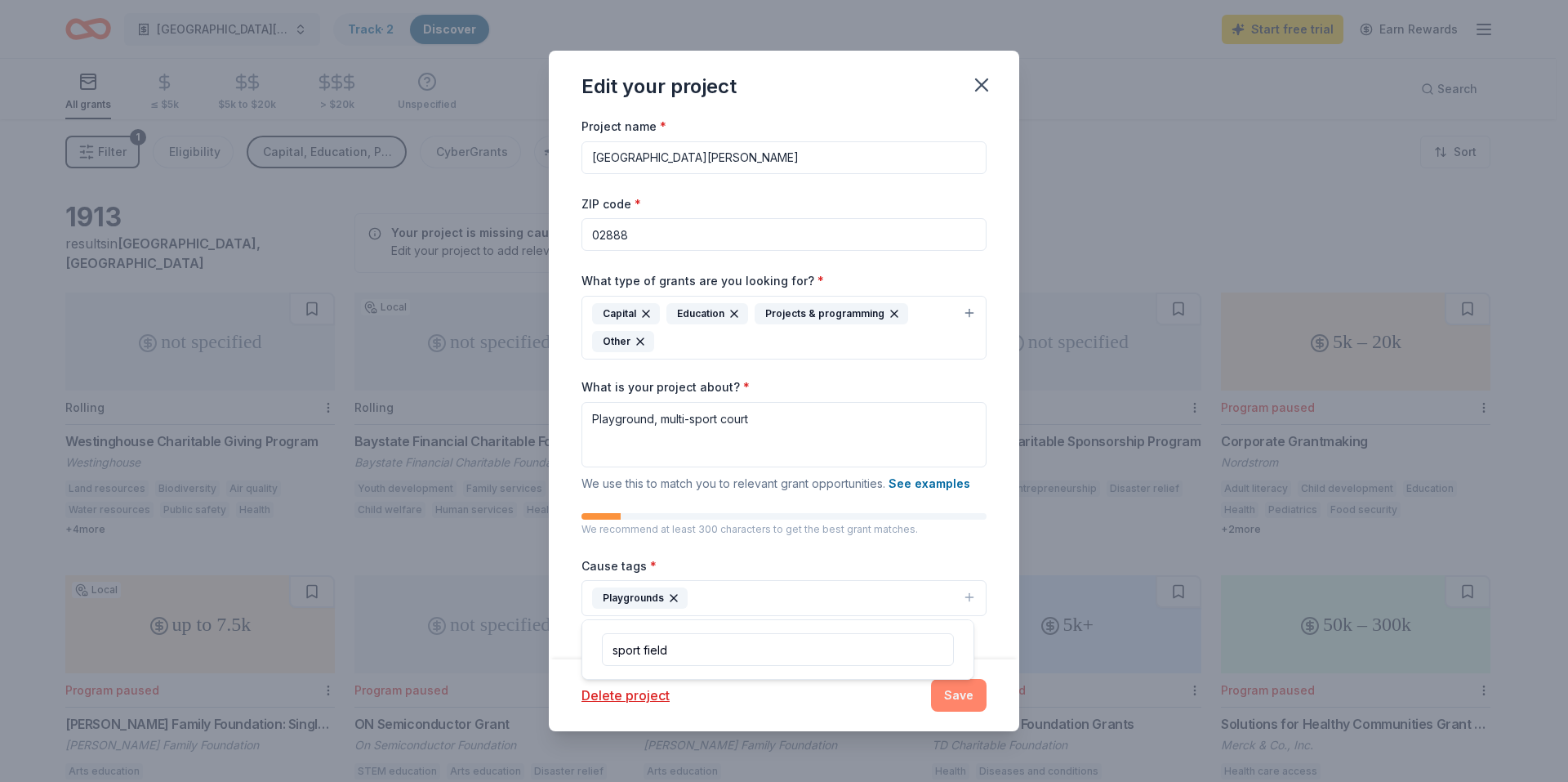
click at [955, 696] on button "Save" at bounding box center [959, 695] width 56 height 32
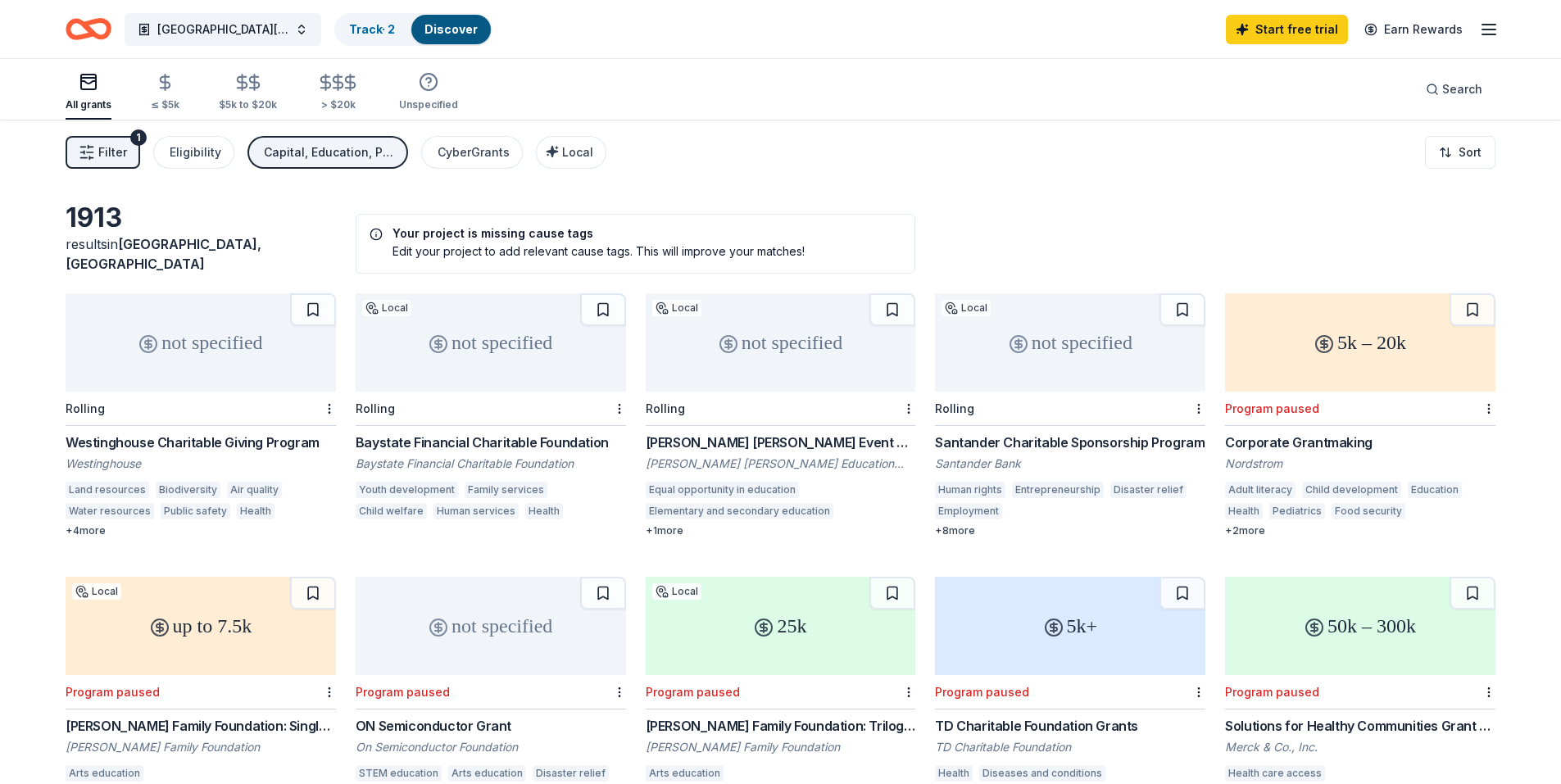
click at [957, 697] on button "Save" at bounding box center [947, 682] width 53 height 31
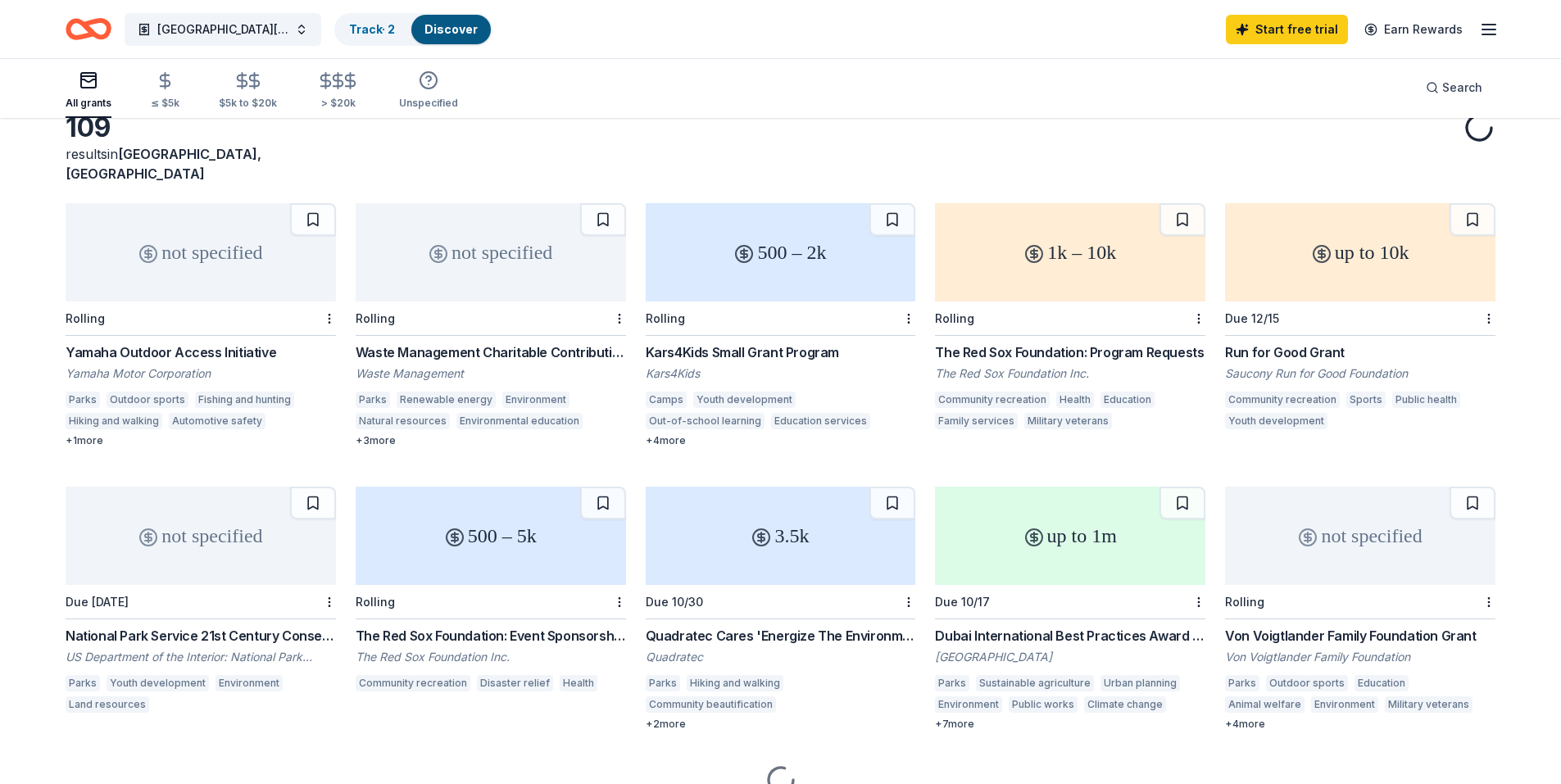
scroll to position [148, 0]
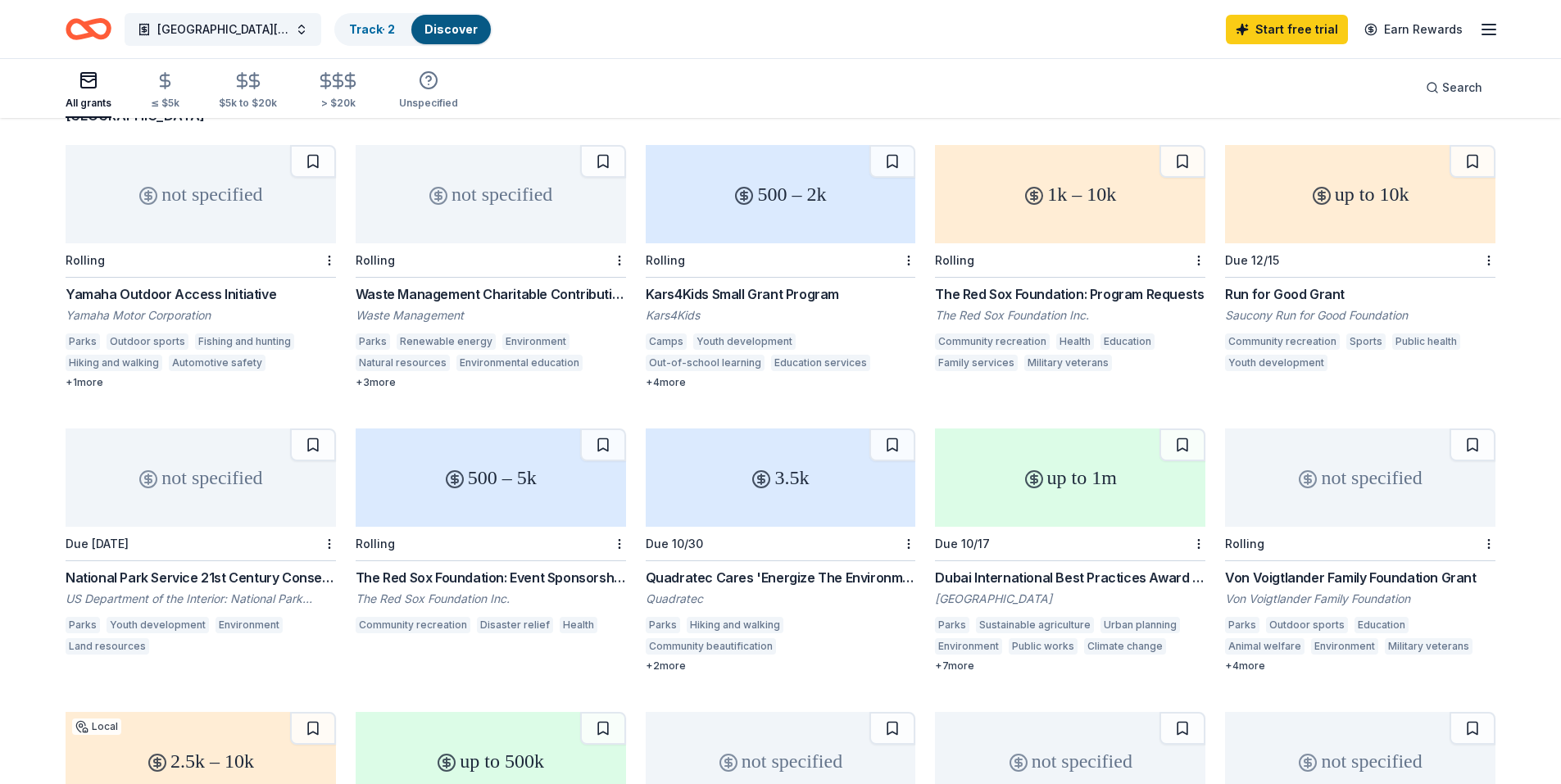
click at [1319, 285] on div "Run for Good Grant" at bounding box center [1360, 295] width 270 height 20
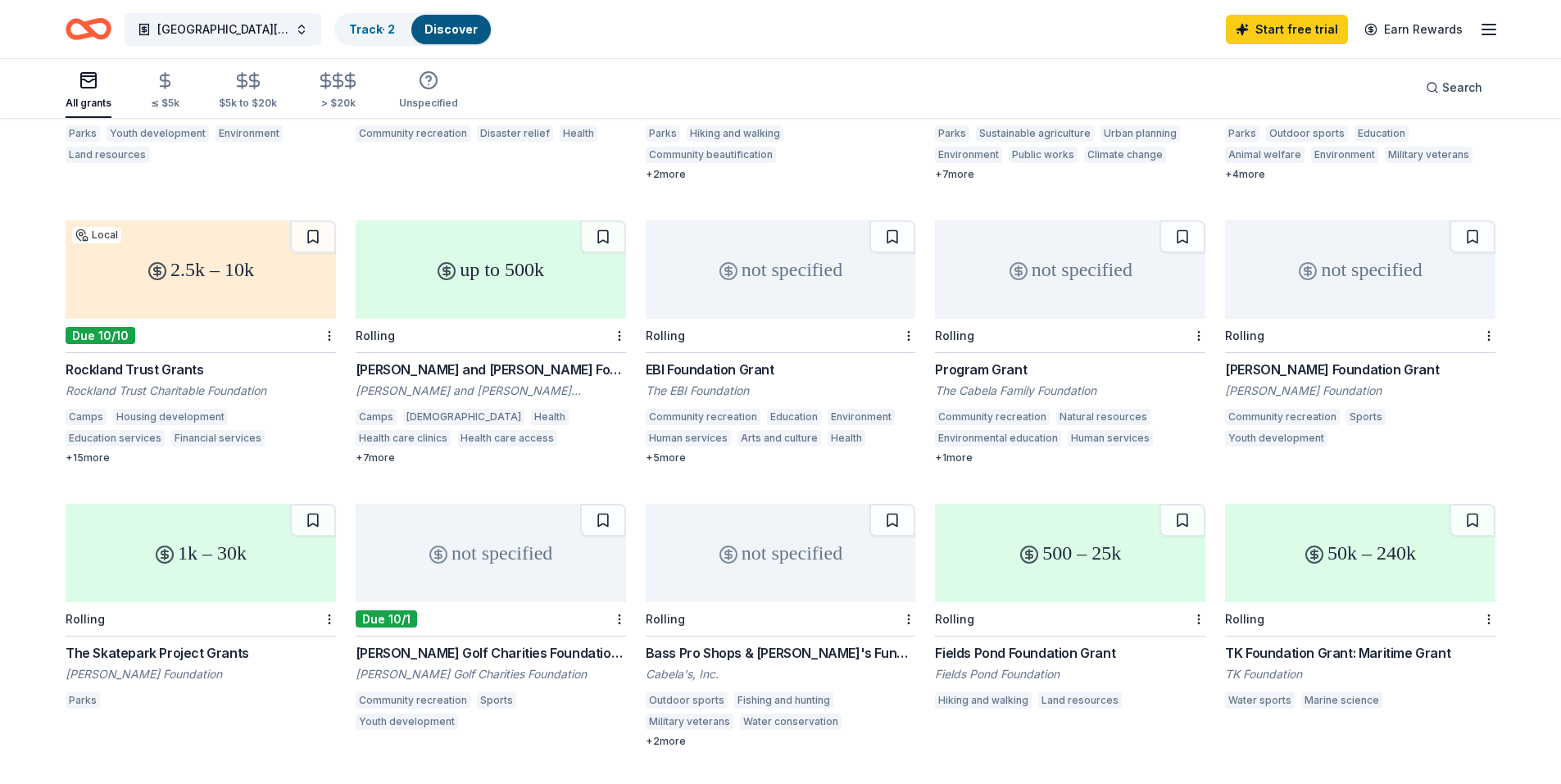
scroll to position [737, 0]
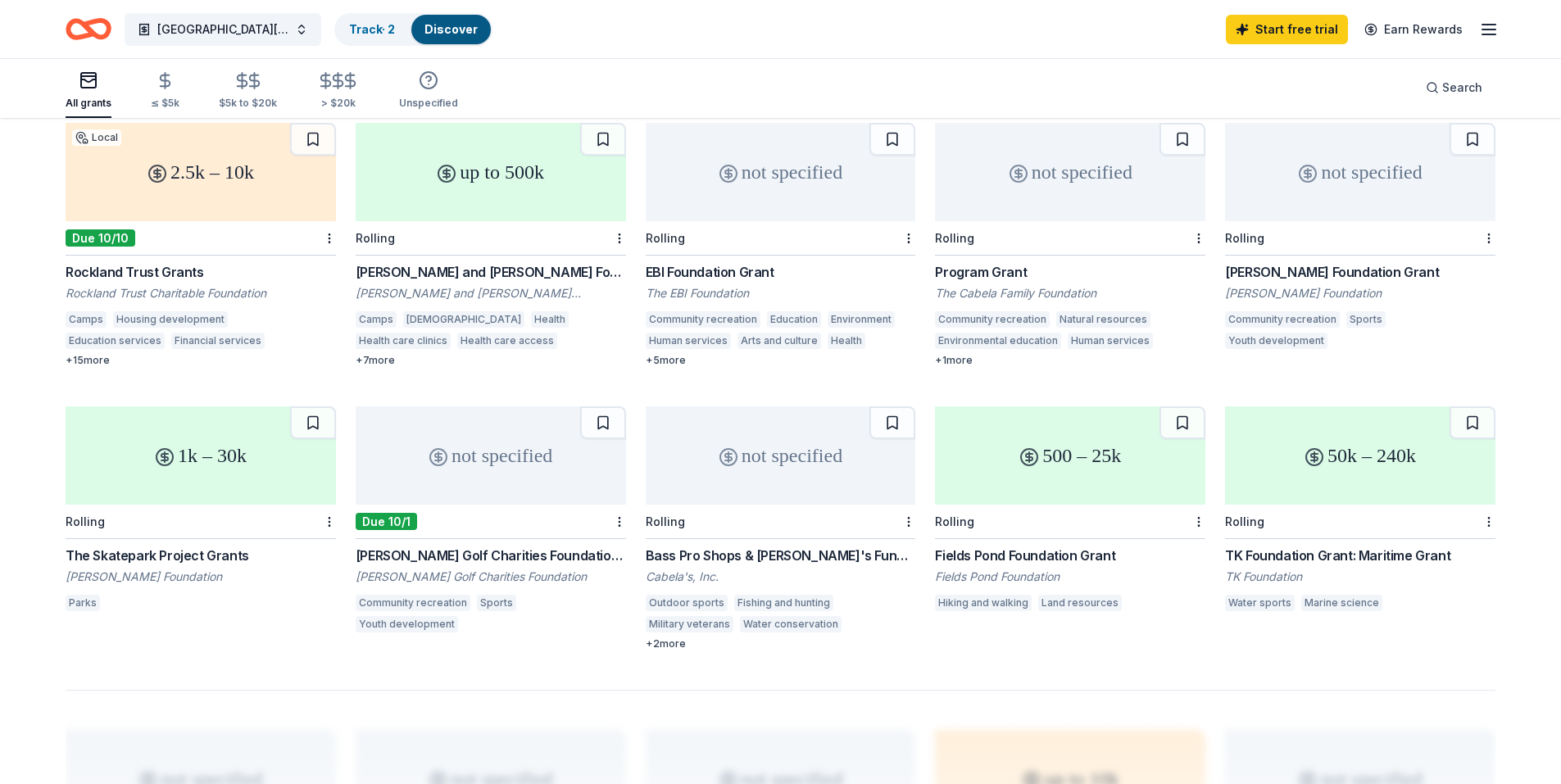
click at [1382, 262] on div "[PERSON_NAME] Foundation Grant" at bounding box center [1360, 272] width 270 height 20
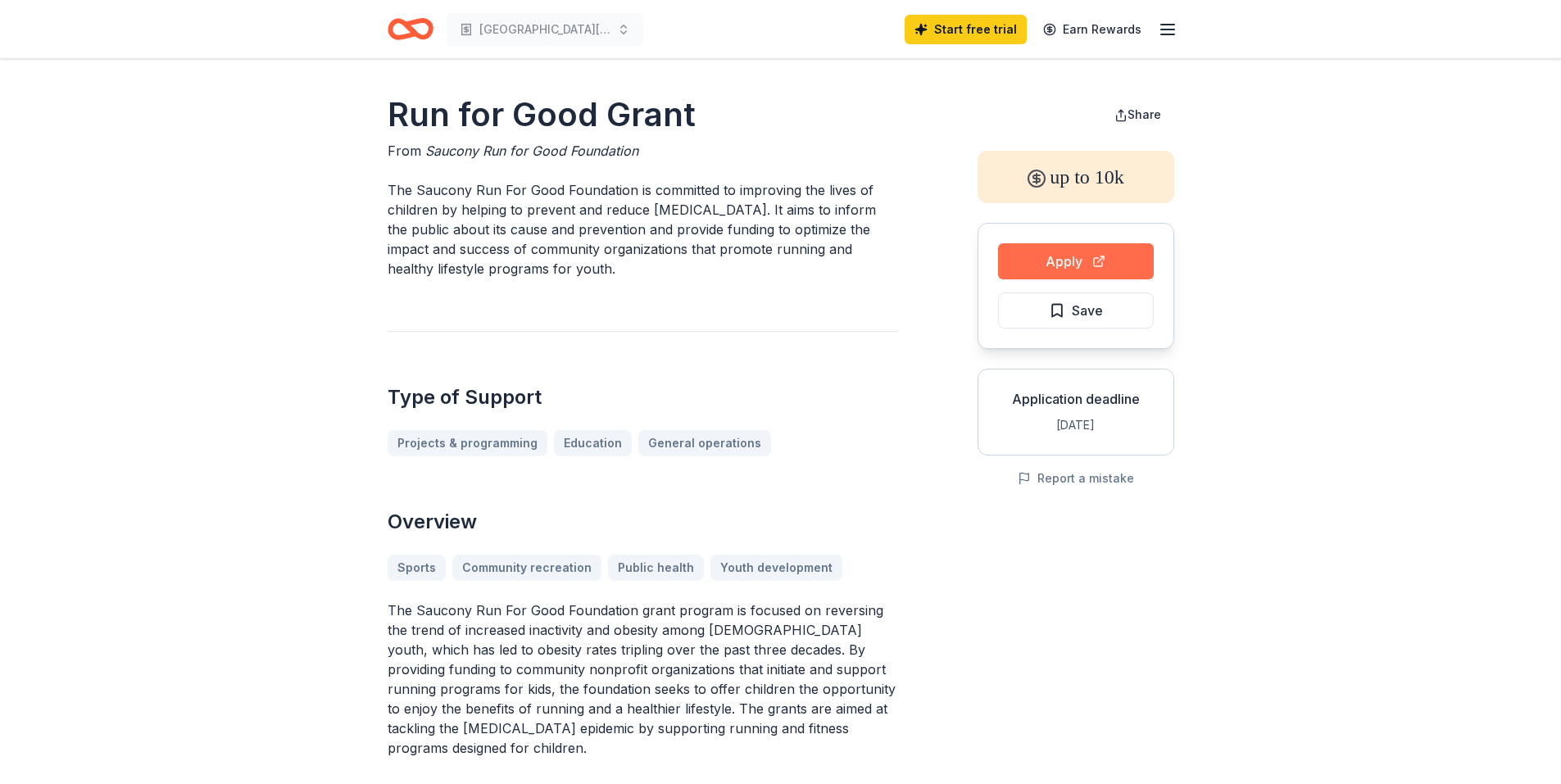
drag, startPoint x: 1112, startPoint y: 261, endPoint x: 1097, endPoint y: 256, distance: 15.8
click at [1097, 256] on button "Apply" at bounding box center [1075, 261] width 155 height 36
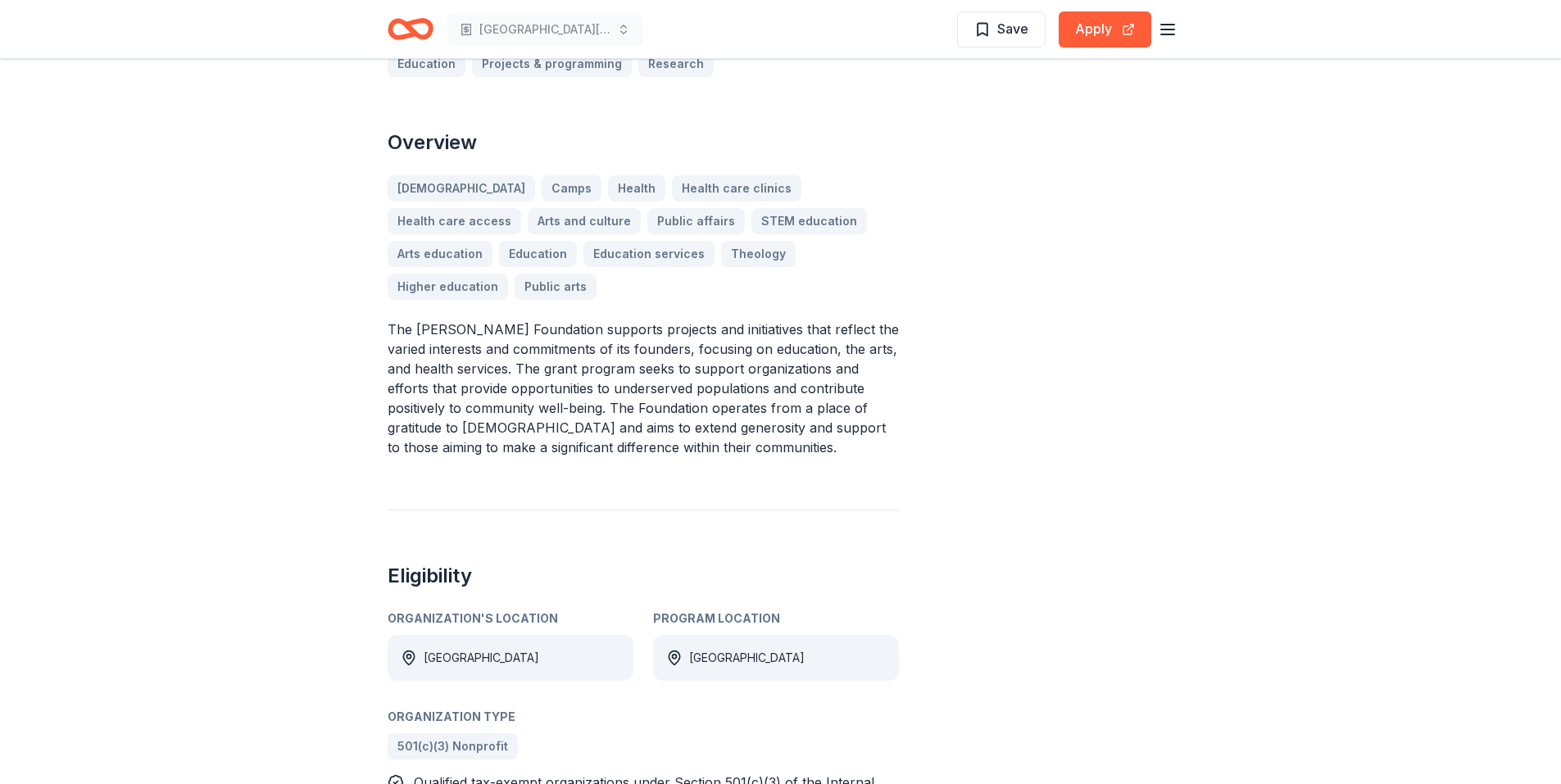
scroll to position [82, 0]
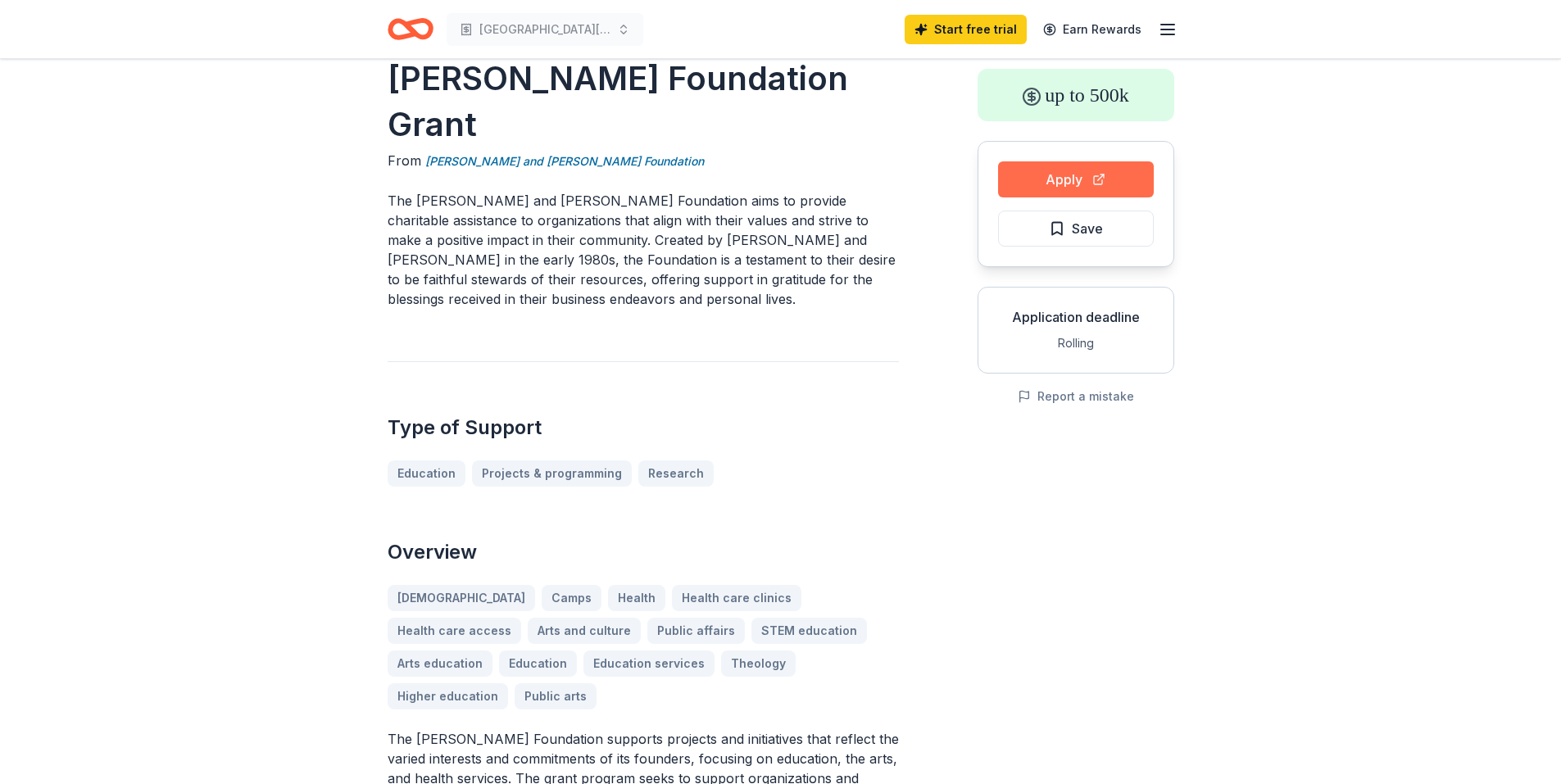
drag, startPoint x: 1060, startPoint y: 175, endPoint x: 1033, endPoint y: 184, distance: 28.5
click at [1033, 184] on button "Apply" at bounding box center [1075, 180] width 155 height 36
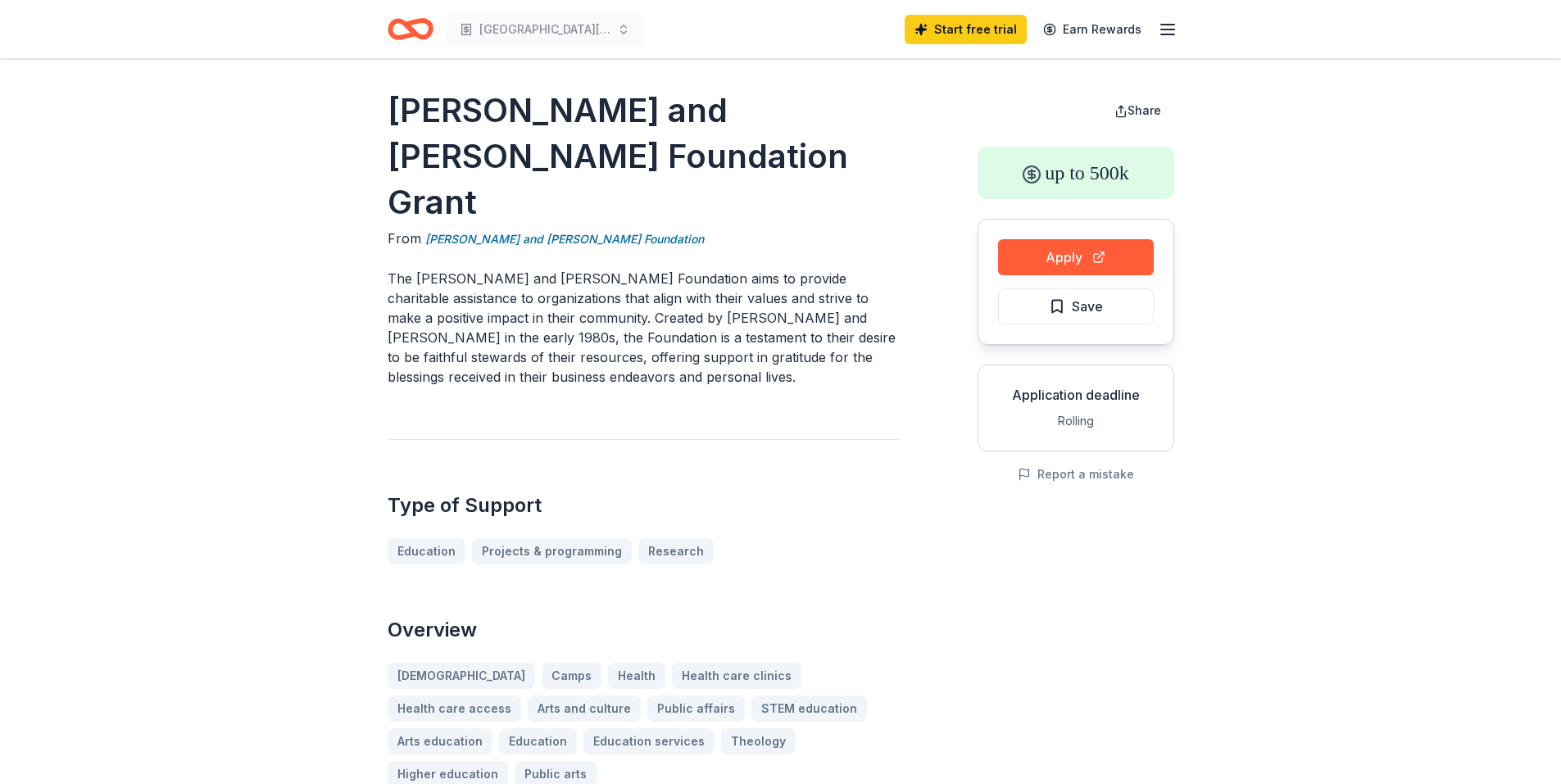
scroll to position [0, 0]
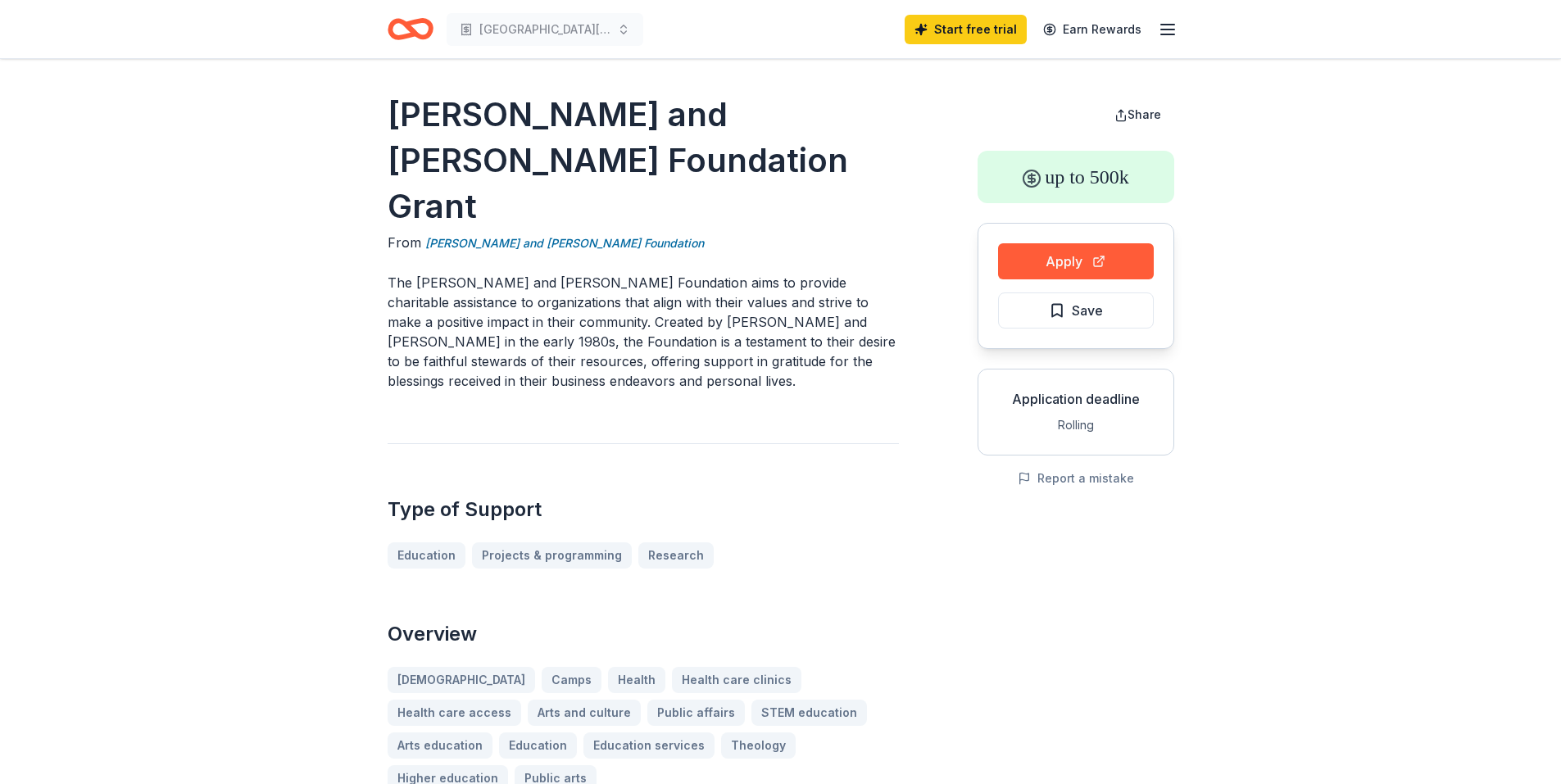
drag, startPoint x: 393, startPoint y: 110, endPoint x: 671, endPoint y: 158, distance: 282.1
click at [671, 158] on h1 "John A. and Marlene L. Boll Foundation Grant" at bounding box center [642, 160] width 511 height 137
click at [644, 167] on h1 "John A. and Marlene L. Boll Foundation Grant" at bounding box center [642, 160] width 511 height 137
click at [641, 165] on h1 "John A. and Marlene L. Boll Foundation Grant" at bounding box center [642, 160] width 511 height 137
drag, startPoint x: 395, startPoint y: 115, endPoint x: 671, endPoint y: 163, distance: 280.1
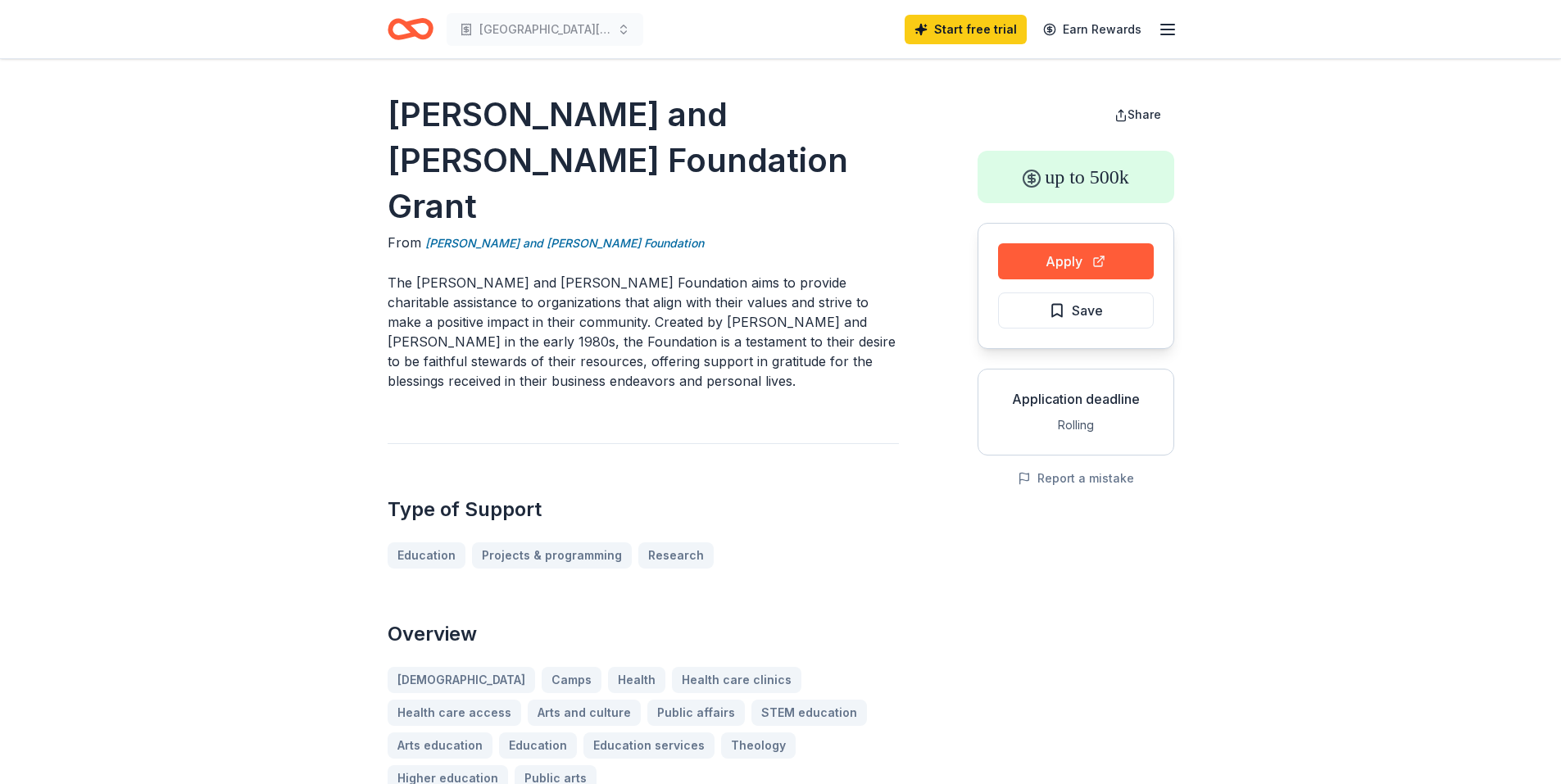
click at [667, 169] on h1 "John A. and Marlene L. Boll Foundation Grant" at bounding box center [642, 160] width 511 height 137
click at [1123, 251] on button "Apply" at bounding box center [1075, 261] width 155 height 36
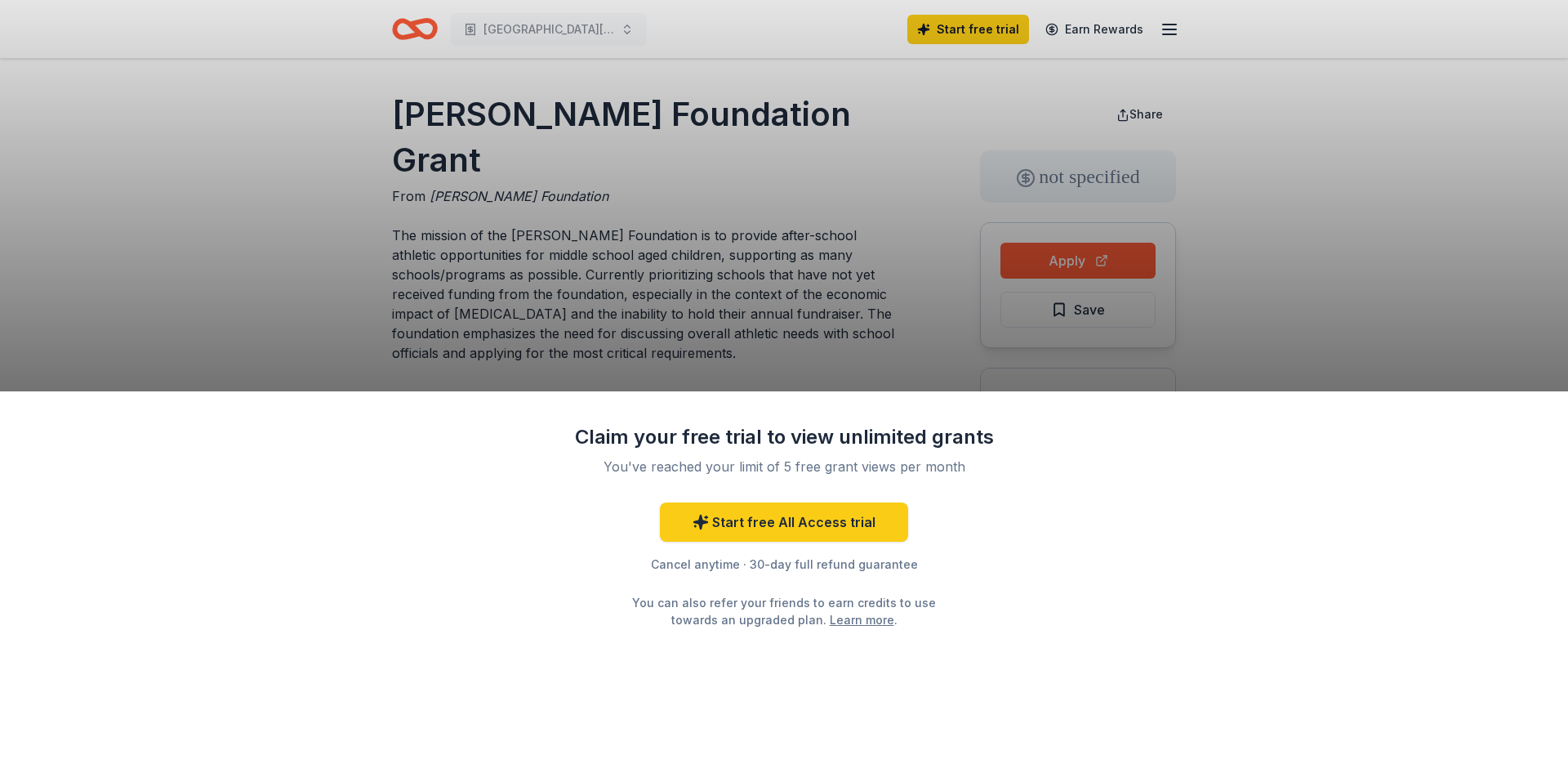
click at [687, 254] on div "Claim your free trial to view unlimited grants You've reached your limit of 5 f…" at bounding box center [784, 391] width 1568 height 782
drag, startPoint x: 398, startPoint y: 116, endPoint x: 913, endPoint y: 116, distance: 515.0
click at [914, 117] on div "Claim your free trial to view unlimited grants You've reached your limit of 5 f…" at bounding box center [784, 391] width 1568 height 782
